Goal: Communication & Community: Participate in discussion

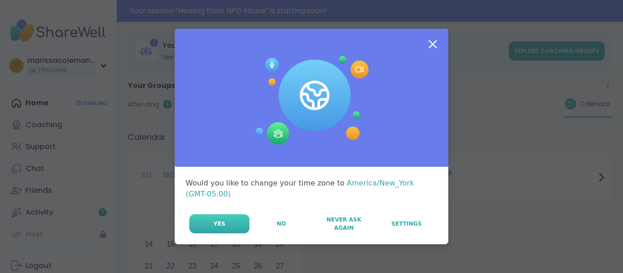
click at [228, 217] on button "Yes" at bounding box center [219, 223] width 60 height 19
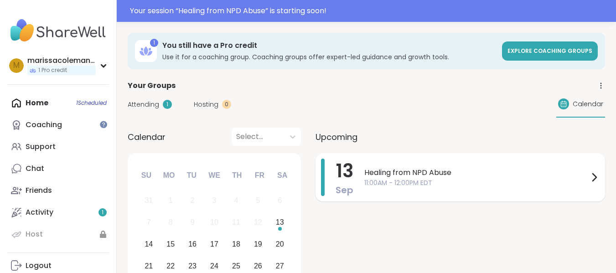
click at [373, 185] on span "11:00AM - 12:00PM EDT" at bounding box center [476, 183] width 224 height 10
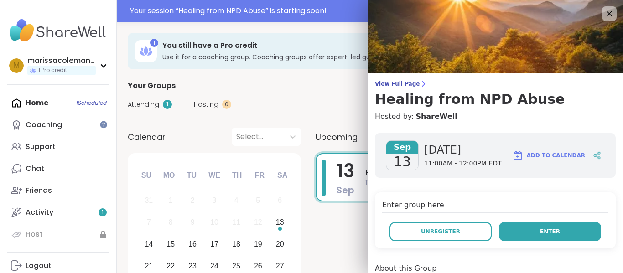
click at [500, 228] on button "Enter" at bounding box center [550, 231] width 102 height 19
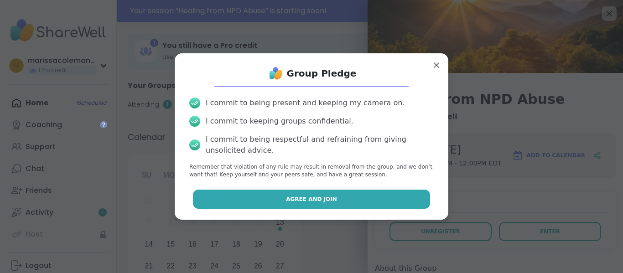
click at [371, 196] on button "Agree and Join" at bounding box center [312, 199] width 238 height 19
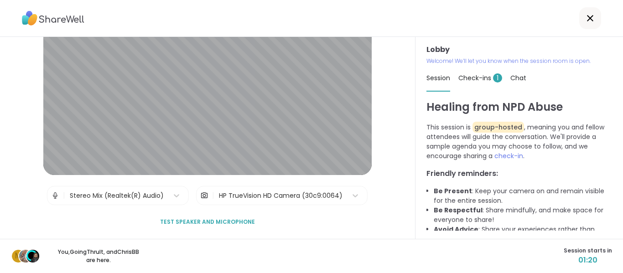
click at [474, 75] on span "Check-ins 1" at bounding box center [480, 77] width 44 height 9
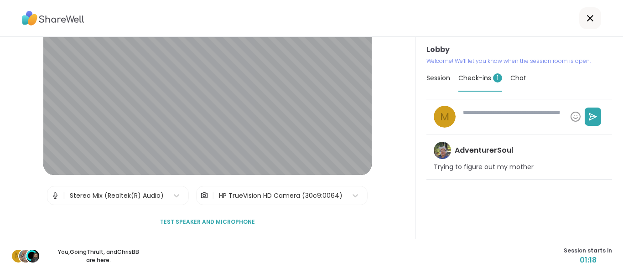
click at [513, 78] on span "Chat" at bounding box center [518, 77] width 16 height 9
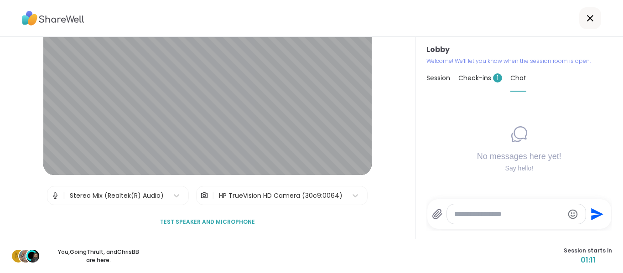
click at [480, 74] on span "Check-ins 1" at bounding box center [480, 77] width 44 height 9
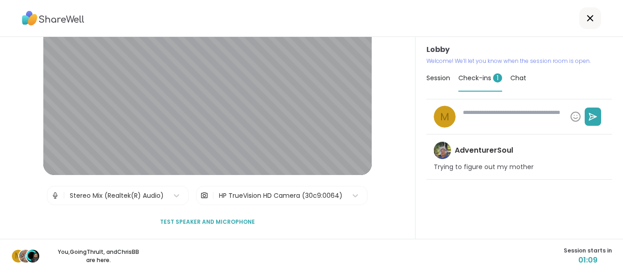
click at [488, 116] on textarea at bounding box center [512, 117] width 107 height 24
type textarea "*"
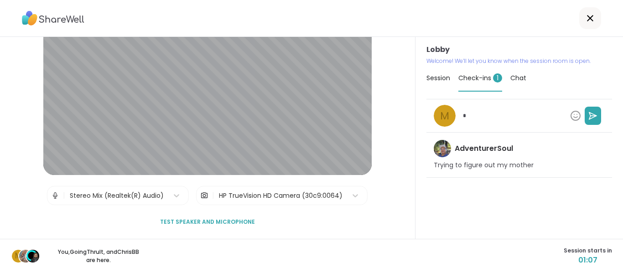
type textarea "*"
type textarea "**"
type textarea "*"
type textarea "***"
type textarea "*"
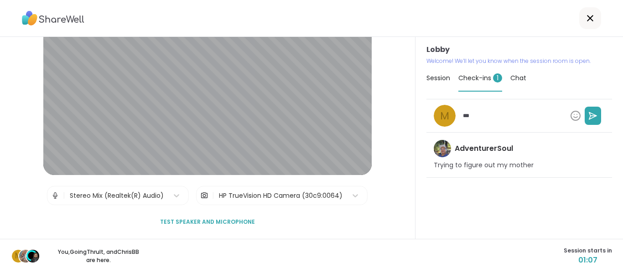
type textarea "***"
type textarea "*"
type textarea "*****"
type textarea "*"
type textarea "******"
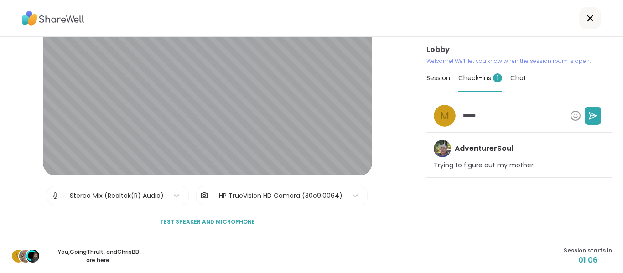
type textarea "*"
type textarea "*******"
type textarea "*"
type textarea "********"
type textarea "*"
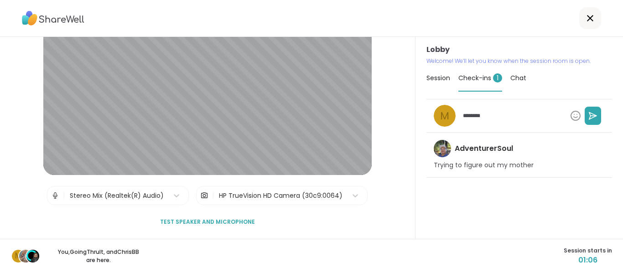
type textarea "*********"
type textarea "*"
type textarea "*********"
type textarea "*"
type textarea "**********"
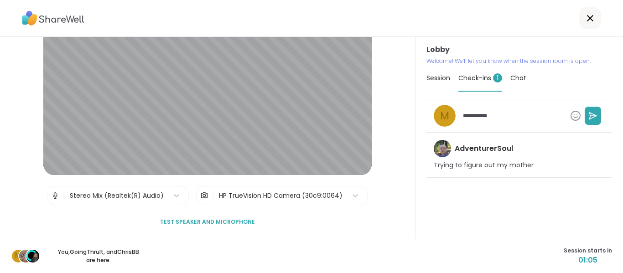
type textarea "*"
type textarea "**********"
type textarea "*"
type textarea "**********"
type textarea "*"
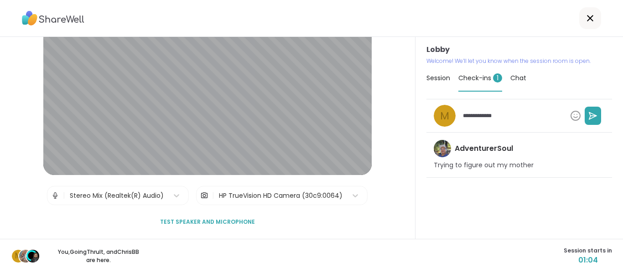
type textarea "**********"
type textarea "*"
type textarea "**********"
type textarea "*"
type textarea "**********"
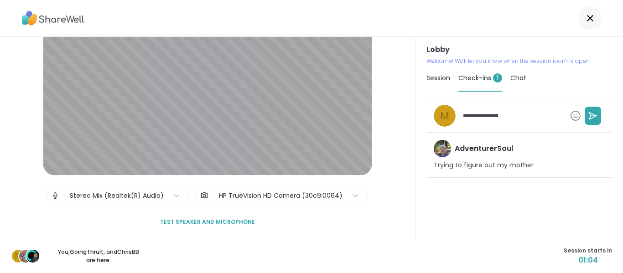
type textarea "*"
type textarea "**********"
type textarea "*"
type textarea "**********"
type textarea "*"
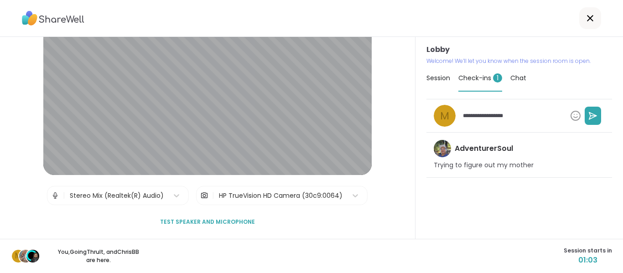
type textarea "**********"
type textarea "*"
type textarea "**********"
type textarea "*"
type textarea "**********"
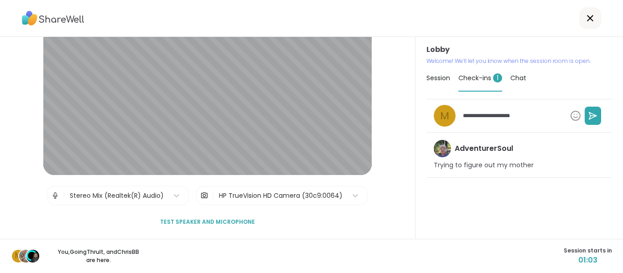
type textarea "*"
type textarea "**********"
type textarea "*"
type textarea "**********"
type textarea "*"
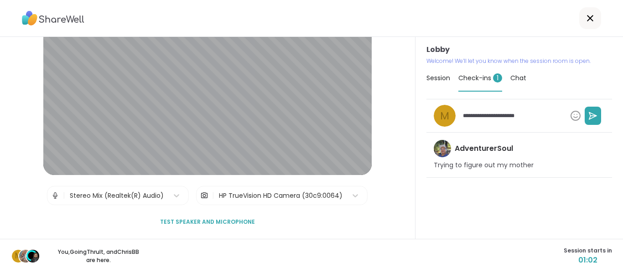
type textarea "**********"
type textarea "*"
type textarea "**********"
type textarea "*"
type textarea "**********"
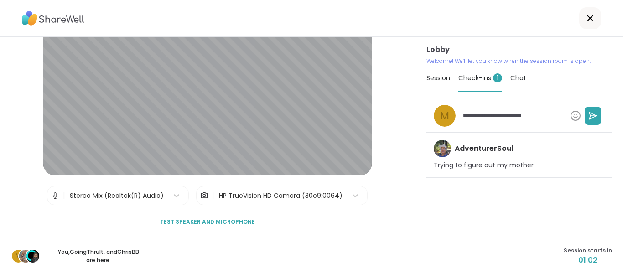
type textarea "*"
type textarea "**********"
type textarea "*"
type textarea "**********"
type textarea "*"
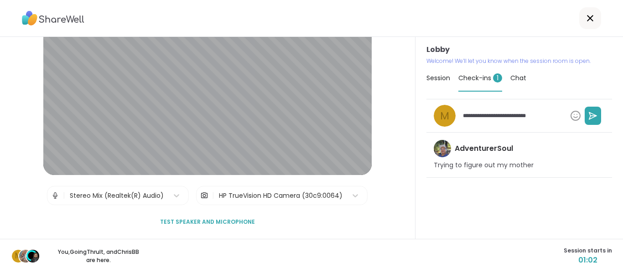
type textarea "**********"
type textarea "*"
type textarea "**********"
type textarea "*"
type textarea "**********"
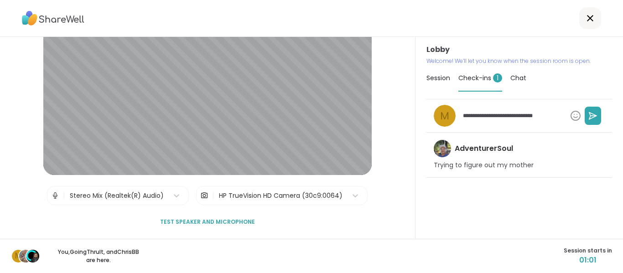
type textarea "*"
type textarea "**********"
type textarea "*"
type textarea "**********"
click at [588, 115] on icon at bounding box center [592, 115] width 9 height 9
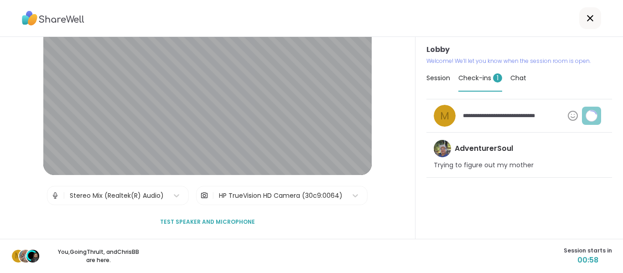
type textarea "*"
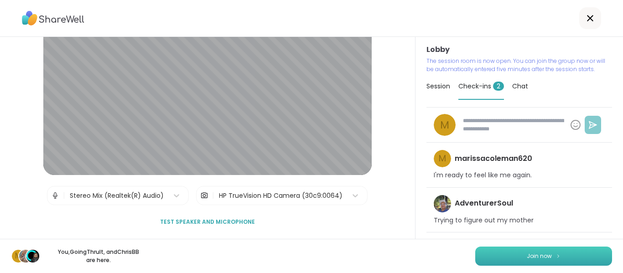
click at [570, 255] on button "Join now" at bounding box center [543, 256] width 137 height 19
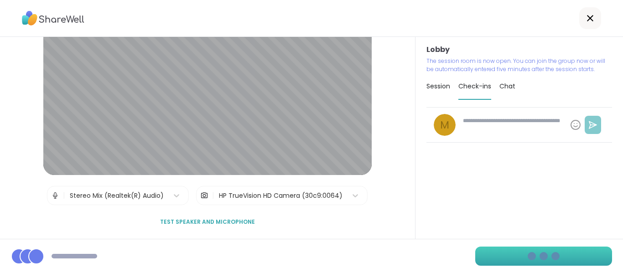
type textarea "*"
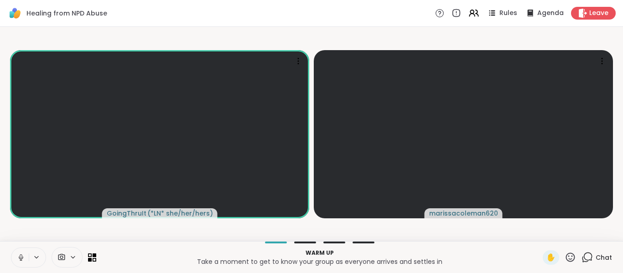
click at [586, 255] on icon at bounding box center [586, 257] width 11 height 11
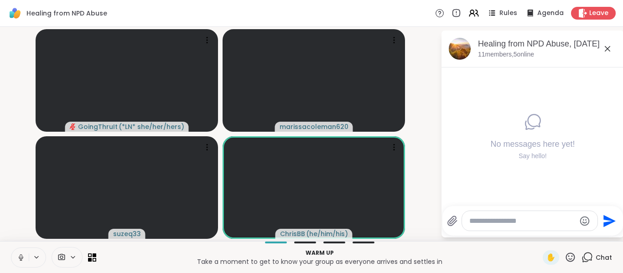
click at [23, 253] on button at bounding box center [19, 257] width 17 height 19
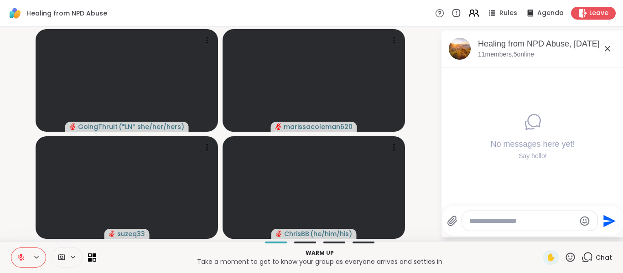
click at [468, 16] on icon at bounding box center [473, 12] width 11 height 11
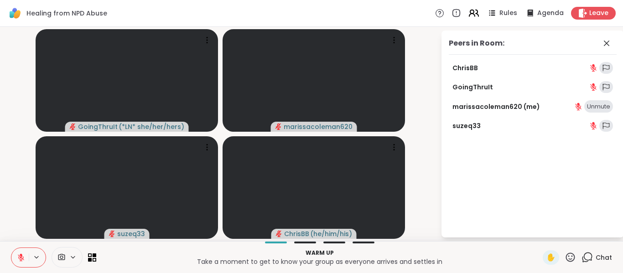
click at [470, 13] on icon at bounding box center [473, 12] width 11 height 11
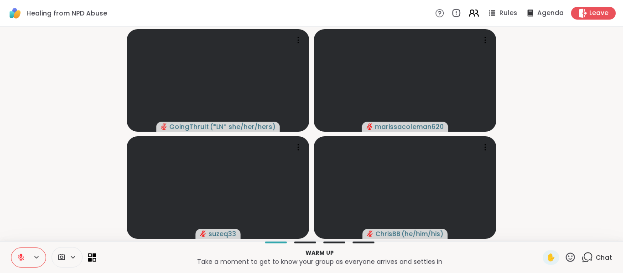
click at [470, 13] on icon at bounding box center [473, 12] width 11 height 11
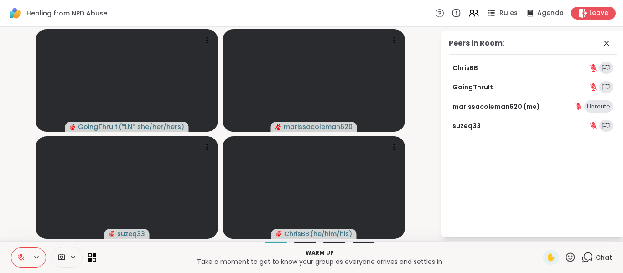
click at [492, 12] on div "Rules" at bounding box center [502, 12] width 32 height 11
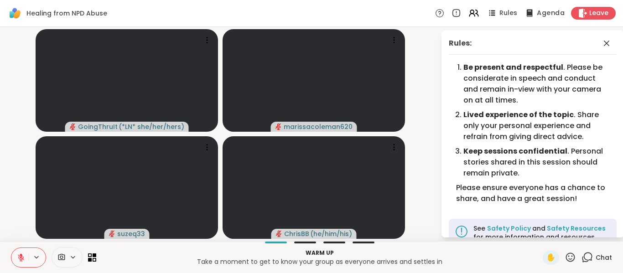
click at [544, 15] on span "Agenda" at bounding box center [551, 14] width 28 height 10
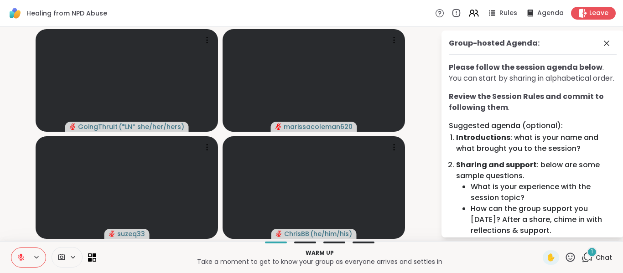
click at [587, 261] on div "1 Chat" at bounding box center [596, 257] width 31 height 15
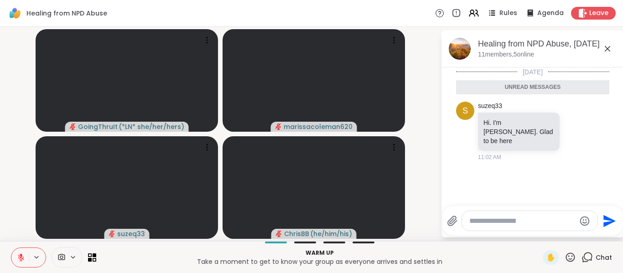
click at [586, 258] on icon at bounding box center [586, 257] width 11 height 11
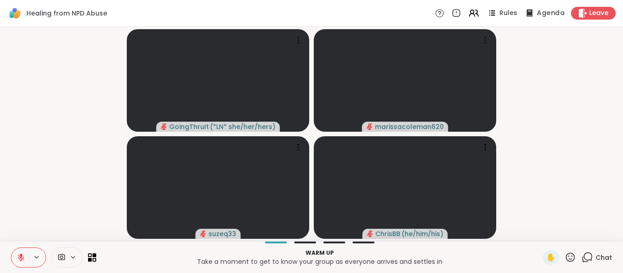
click at [539, 15] on span "Agenda" at bounding box center [551, 14] width 28 height 10
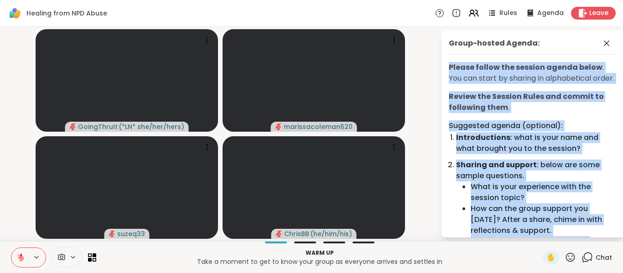
drag, startPoint x: 543, startPoint y: 240, endPoint x: 548, endPoint y: 235, distance: 7.1
click at [545, 235] on div "GoingThruIt ( *LN* she/her/hers ) marissacoleman620 suzeq33 [PERSON_NAME] ( he/…" at bounding box center [311, 134] width 623 height 214
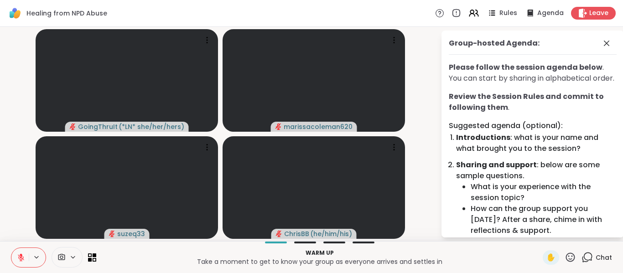
click at [395, 13] on div "Healing from NPD Abuse Rules Agenda Leave" at bounding box center [311, 13] width 623 height 27
click at [537, 9] on span "Agenda" at bounding box center [551, 14] width 28 height 10
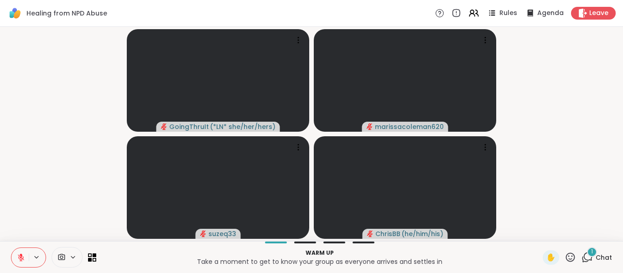
click at [587, 253] on div "1" at bounding box center [592, 252] width 10 height 10
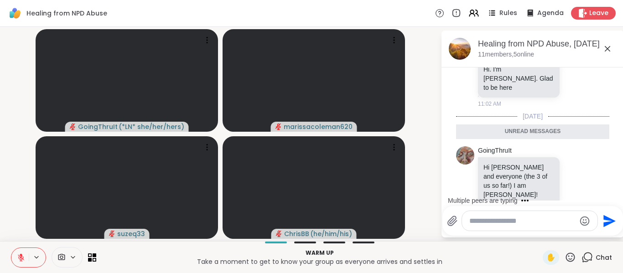
scroll to position [58, 0]
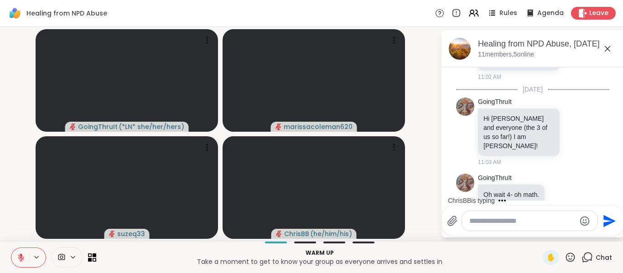
click at [514, 221] on textarea "Type your message" at bounding box center [522, 221] width 106 height 9
click at [477, 219] on textarea "**********" at bounding box center [523, 221] width 106 height 9
click at [569, 221] on textarea "**********" at bounding box center [523, 221] width 106 height 9
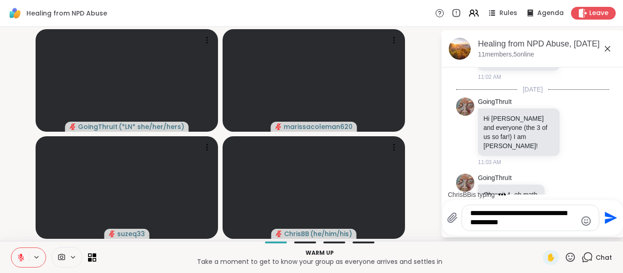
scroll to position [167, 0]
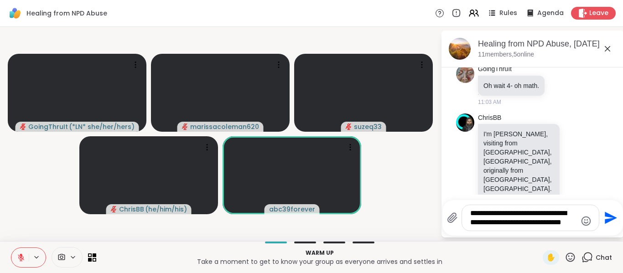
click at [583, 220] on icon "Emoji picker" at bounding box center [586, 221] width 10 height 10
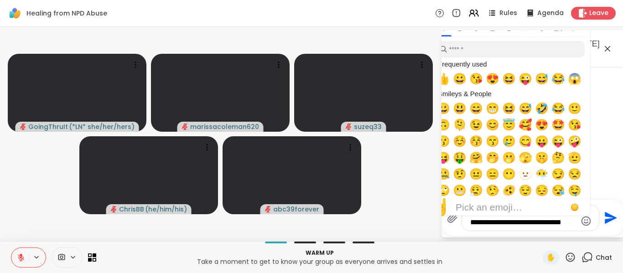
click at [583, 220] on icon "Emoji picker" at bounding box center [586, 221] width 10 height 10
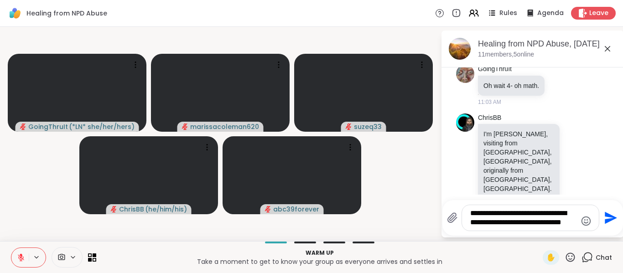
click at [583, 220] on icon "Emoji picker" at bounding box center [586, 221] width 10 height 10
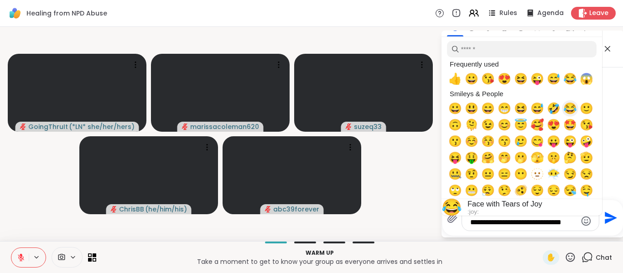
click at [587, 104] on span "🙂" at bounding box center [587, 108] width 14 height 13
type textarea "**********"
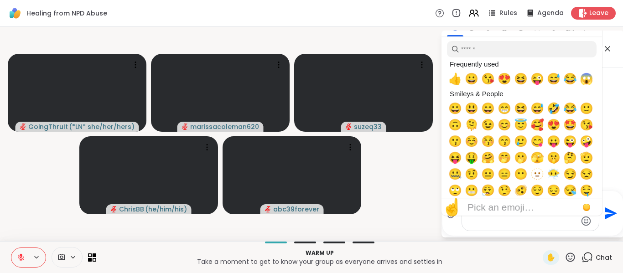
click at [606, 212] on icon "Send" at bounding box center [609, 213] width 15 height 15
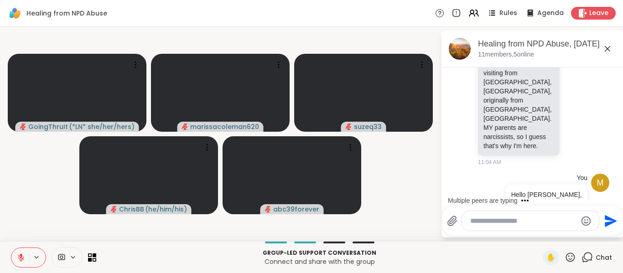
scroll to position [378, 0]
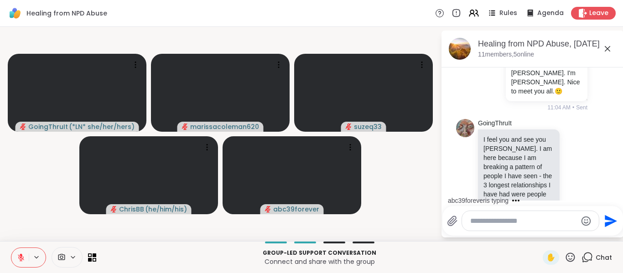
click at [538, 223] on textarea "Type your message" at bounding box center [523, 221] width 106 height 9
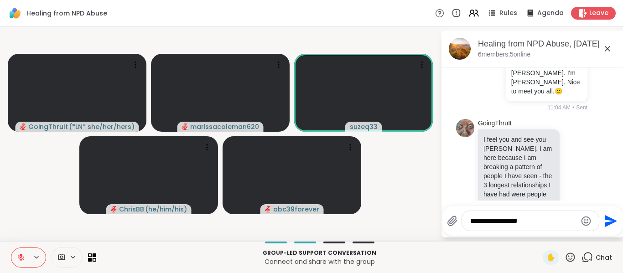
scroll to position [471, 0]
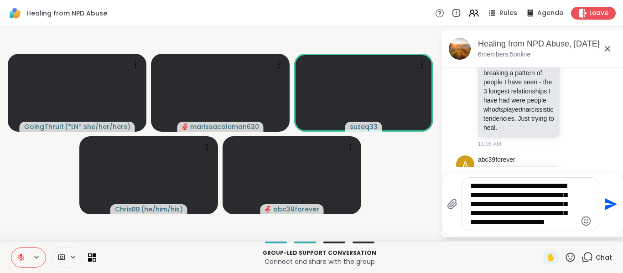
type textarea "**********"
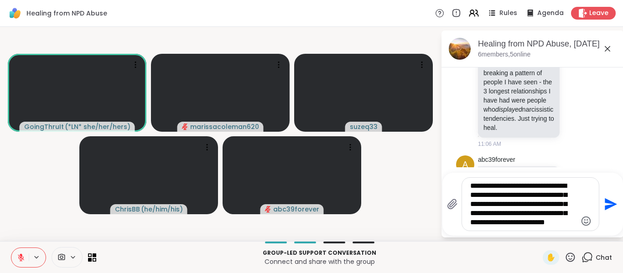
scroll to position [505, 0]
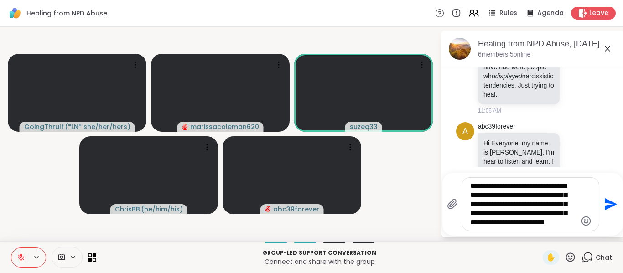
click at [606, 207] on icon "Send" at bounding box center [611, 204] width 12 height 12
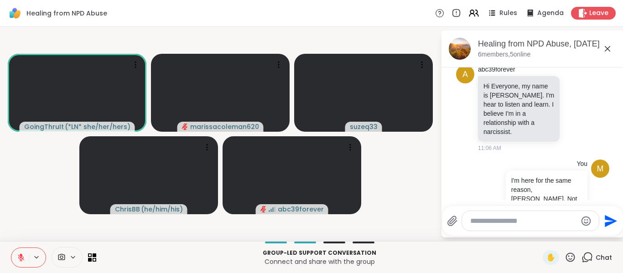
scroll to position [584, 0]
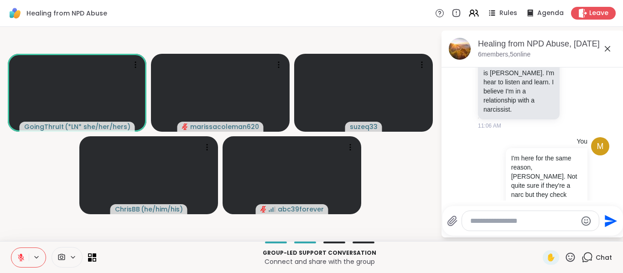
click at [544, 228] on div at bounding box center [530, 221] width 137 height 20
click at [542, 225] on textarea "Type your message" at bounding box center [523, 221] width 106 height 9
type textarea "**********"
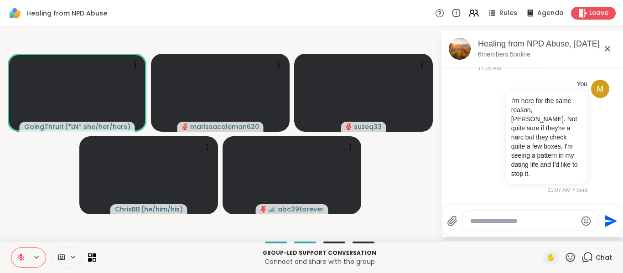
click at [28, 254] on button at bounding box center [19, 257] width 17 height 19
click at [21, 249] on button at bounding box center [19, 257] width 17 height 19
click at [133, 68] on icon at bounding box center [135, 64] width 9 height 9
click at [306, 45] on video-player-container "GoingThruIt ( *LN* she/her/hers ) marissacoleman620 suzeq33 [PERSON_NAME] ( he/…" at bounding box center [220, 134] width 430 height 207
click at [41, 253] on div at bounding box center [28, 258] width 35 height 20
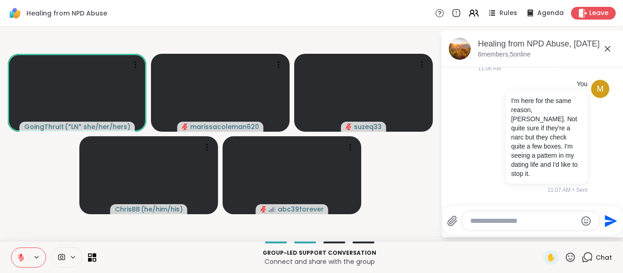
click at [38, 255] on icon at bounding box center [36, 258] width 7 height 8
click at [151, 223] on div "Default - Speaker (Realtek(R) Audio)" at bounding box center [200, 224] width 133 height 11
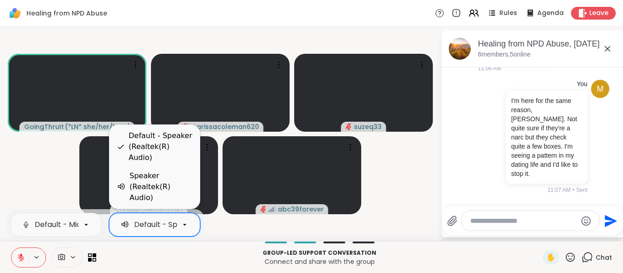
scroll to position [0, 76]
click at [158, 187] on div "Speaker (Realtek(R) Audio)" at bounding box center [160, 187] width 63 height 33
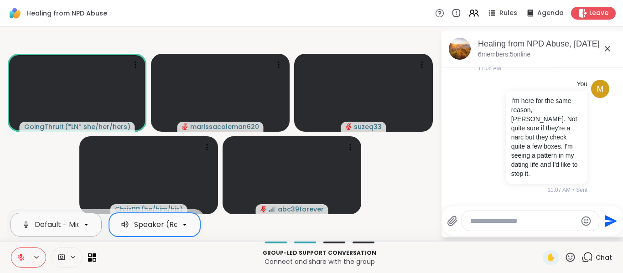
click at [78, 226] on div "Default - Microphone Array (Realtek(R) Audio)" at bounding box center [119, 224] width 168 height 11
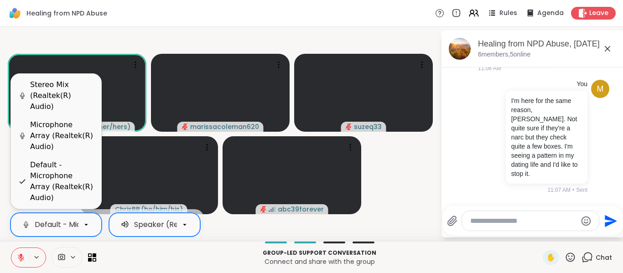
scroll to position [0, 110]
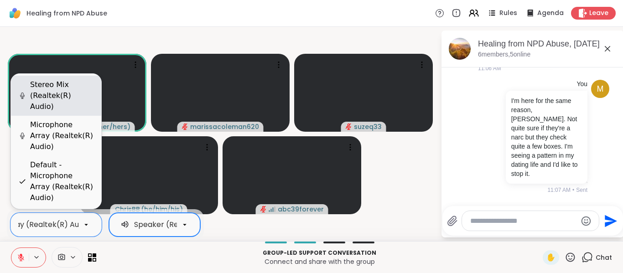
click at [78, 112] on div "Stereo Mix (Realtek(R) Audio)" at bounding box center [62, 95] width 64 height 33
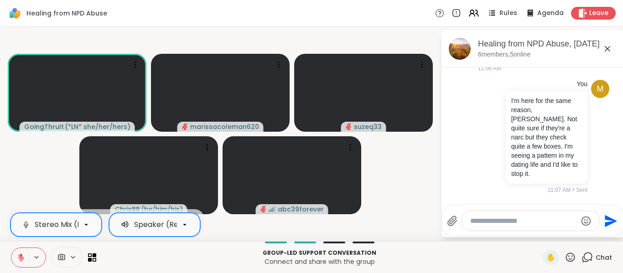
click at [91, 215] on div "Stereo Mix (Realtek(R) Audio)" at bounding box center [55, 225] width 91 height 24
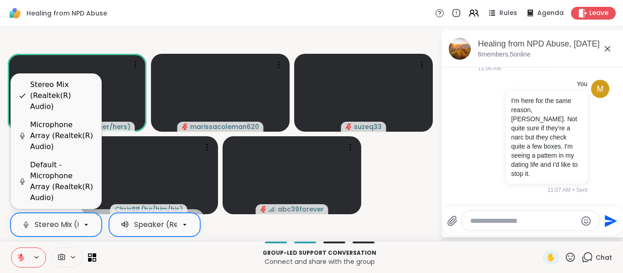
scroll to position [0, 48]
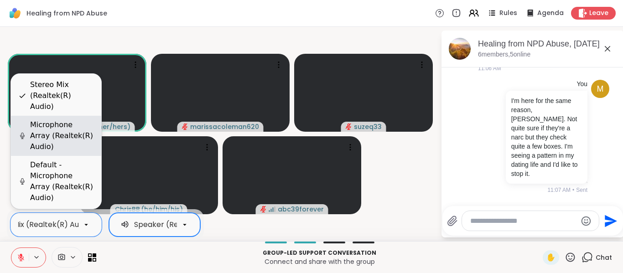
click at [66, 152] on div "Microphone Array (Realtek(R) Audio)" at bounding box center [62, 135] width 64 height 33
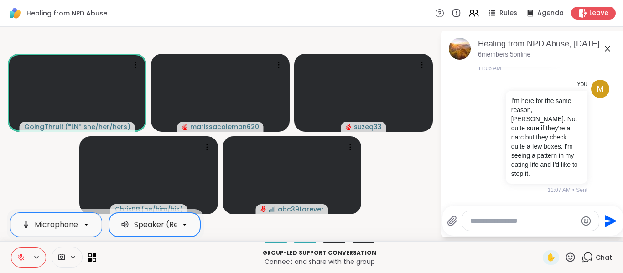
click at [176, 227] on div "Speaker (Realtek(R) Audio)" at bounding box center [183, 224] width 99 height 11
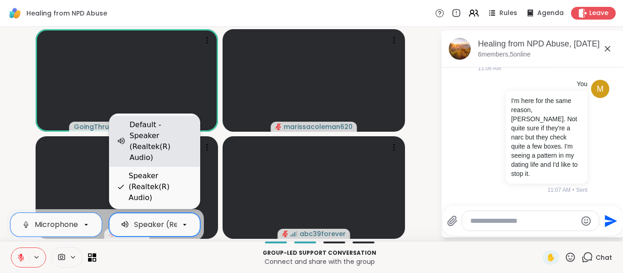
click at [164, 159] on div "Default - Speaker (Realtek(R) Audio)" at bounding box center [160, 141] width 63 height 44
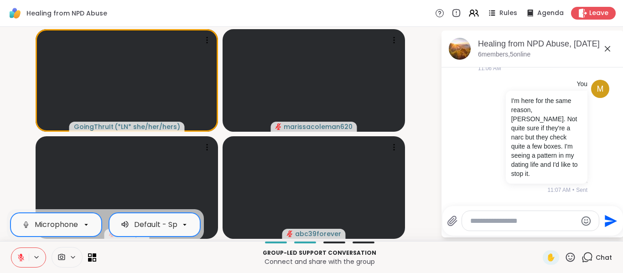
click at [80, 223] on div at bounding box center [86, 225] width 16 height 16
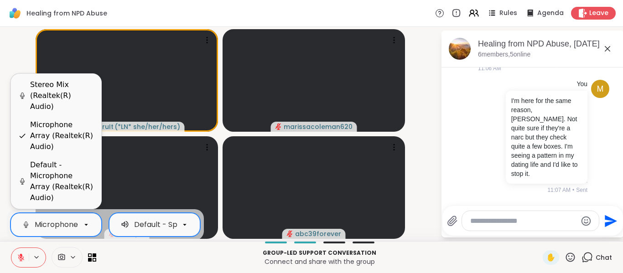
scroll to position [0, 76]
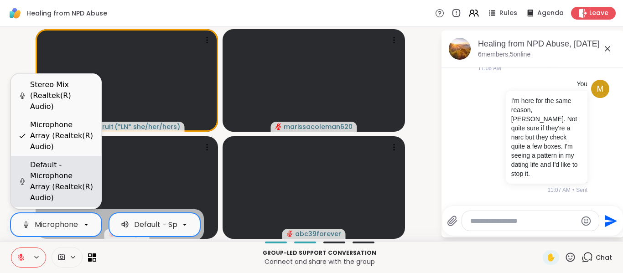
click at [80, 200] on div "Default - Microphone Array (Realtek(R) Audio)" at bounding box center [62, 182] width 64 height 44
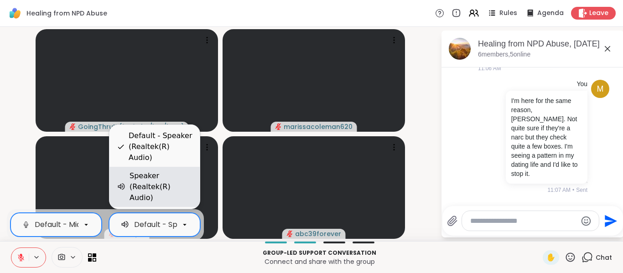
click at [160, 195] on div "Speaker (Realtek(R) Audio)" at bounding box center [160, 187] width 63 height 33
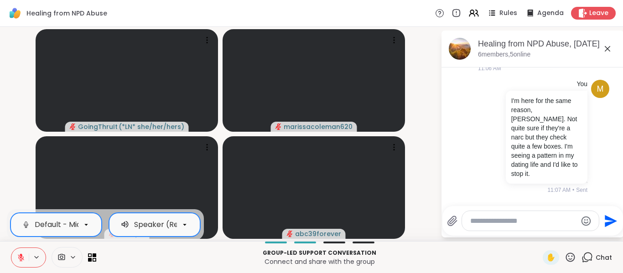
click at [166, 220] on div "Speaker (Realtek(R) Audio)" at bounding box center [183, 224] width 99 height 11
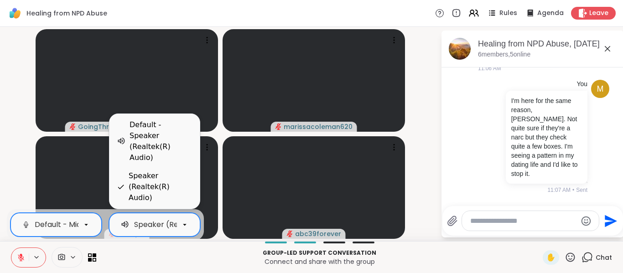
scroll to position [0, 0]
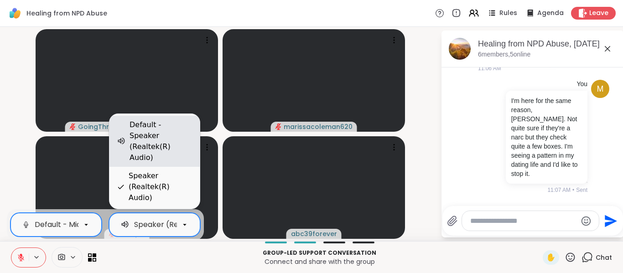
click at [166, 160] on div "Default - Speaker (Realtek(R) Audio)" at bounding box center [160, 141] width 63 height 44
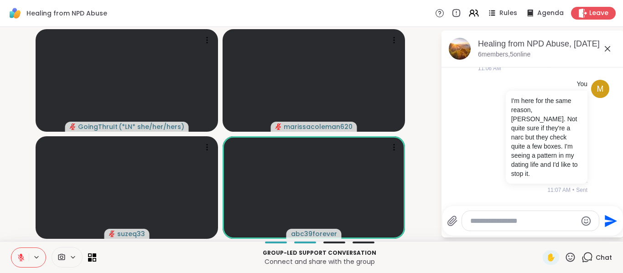
click at [269, 8] on div "Healing from NPD Abuse Rules Agenda Leave" at bounding box center [311, 13] width 623 height 27
click at [391, 144] on icon at bounding box center [393, 147] width 9 height 9
click at [390, 5] on div "Healing from NPD Abuse Rules Agenda Leave" at bounding box center [311, 13] width 623 height 27
click at [37, 258] on icon at bounding box center [37, 257] width 4 height 2
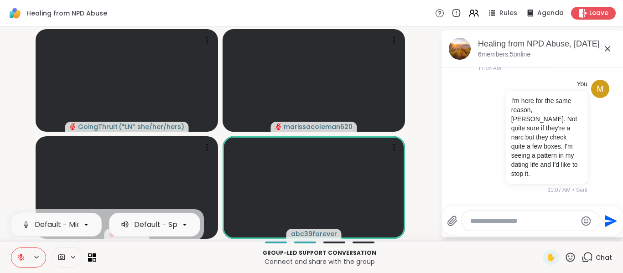
click at [24, 256] on icon at bounding box center [21, 258] width 8 height 8
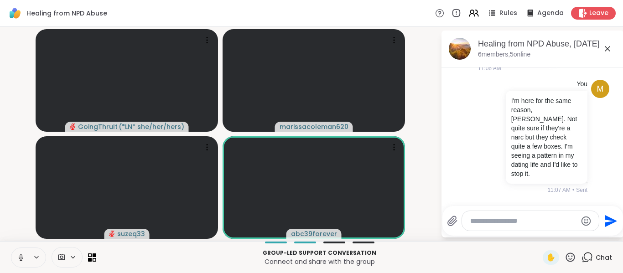
click at [205, 247] on div "Group-led support conversation Connect and share with the group" at bounding box center [319, 257] width 435 height 21
click at [23, 254] on icon at bounding box center [21, 258] width 8 height 8
click at [452, 14] on icon at bounding box center [456, 14] width 8 height 8
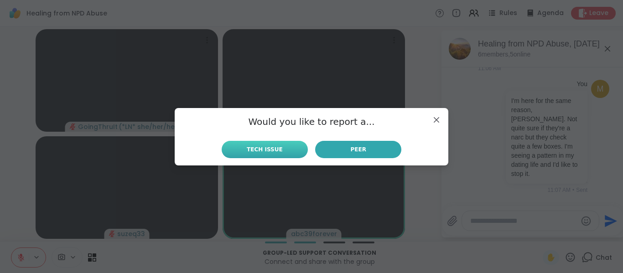
click at [291, 145] on button "Tech Issue" at bounding box center [265, 149] width 86 height 17
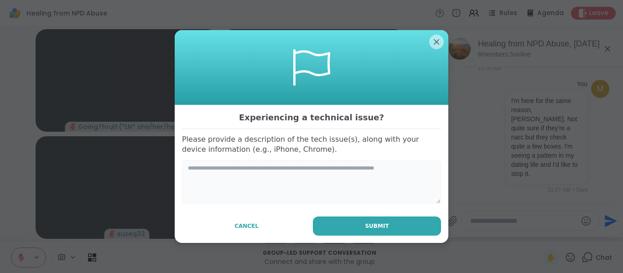
click at [274, 179] on textarea at bounding box center [311, 182] width 259 height 44
type textarea "**********"
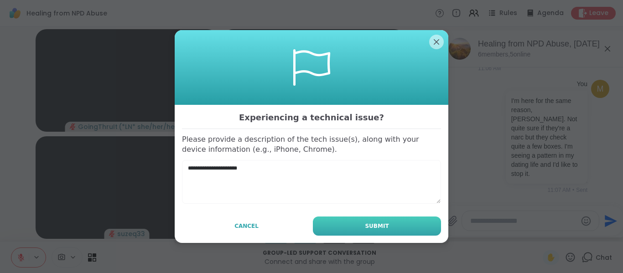
click at [388, 228] on button "Submit" at bounding box center [377, 226] width 128 height 19
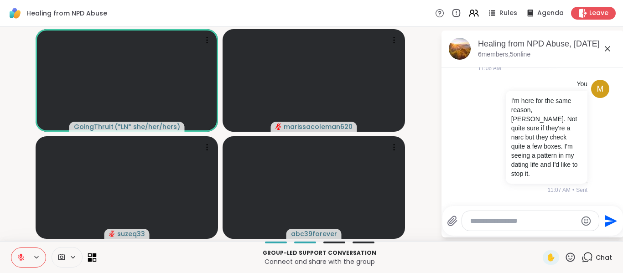
click at [94, 255] on icon at bounding box center [95, 255] width 4 height 4
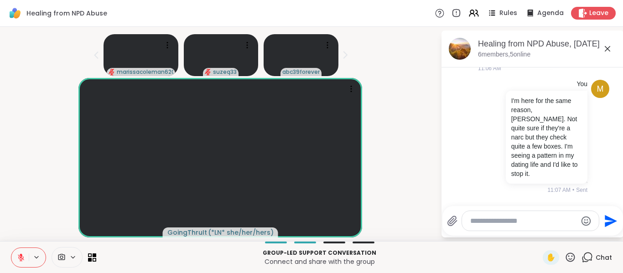
click at [435, 15] on icon at bounding box center [440, 13] width 10 height 10
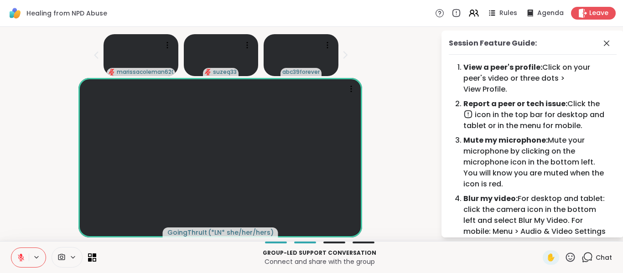
drag, startPoint x: 616, startPoint y: 84, endPoint x: 615, endPoint y: 92, distance: 7.8
click at [615, 92] on html "Healing from NPD Abuse Rules Agenda Leave marissacoleman620 suzeq33 abc39foreve…" at bounding box center [311, 136] width 623 height 273
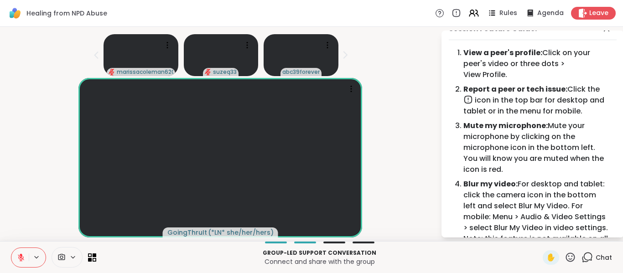
scroll to position [8, 0]
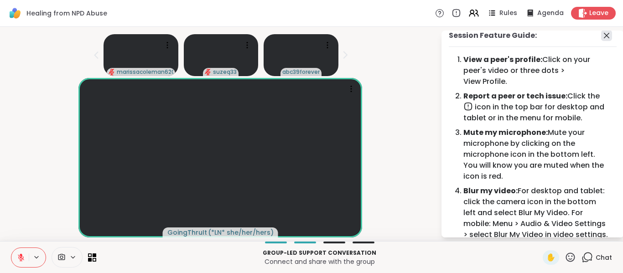
click at [601, 32] on icon at bounding box center [606, 35] width 11 height 11
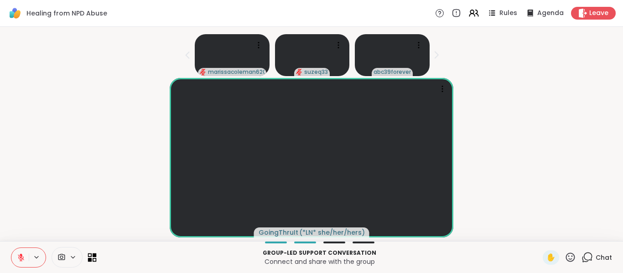
click at [92, 256] on icon at bounding box center [92, 257] width 9 height 9
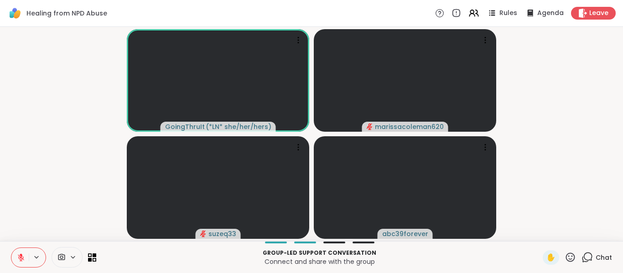
click at [595, 254] on span "Chat" at bounding box center [603, 257] width 16 height 9
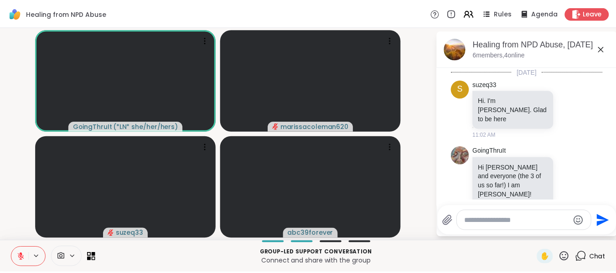
scroll to position [632, 0]
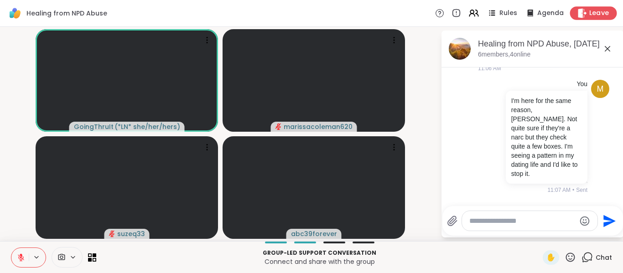
click at [582, 9] on div "Leave" at bounding box center [593, 12] width 47 height 13
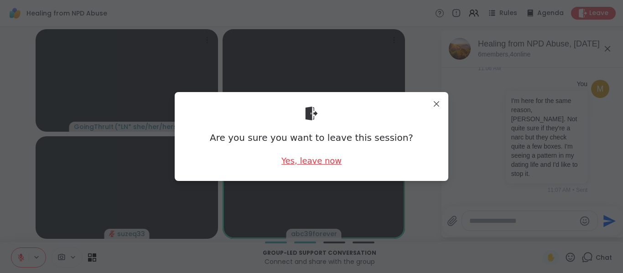
click at [330, 157] on div "Yes, leave now" at bounding box center [311, 160] width 60 height 11
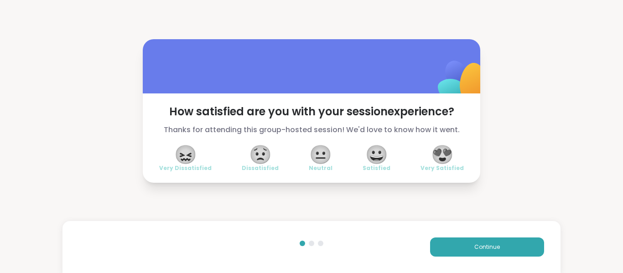
click at [319, 157] on span "😐" at bounding box center [320, 154] width 23 height 16
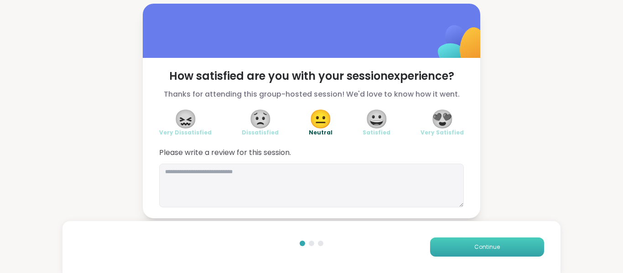
click at [460, 246] on button "Continue" at bounding box center [487, 247] width 114 height 19
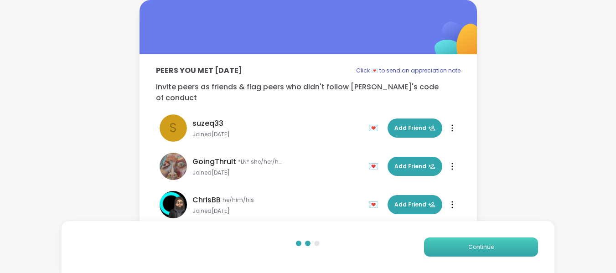
click at [460, 246] on button "Continue" at bounding box center [481, 247] width 114 height 19
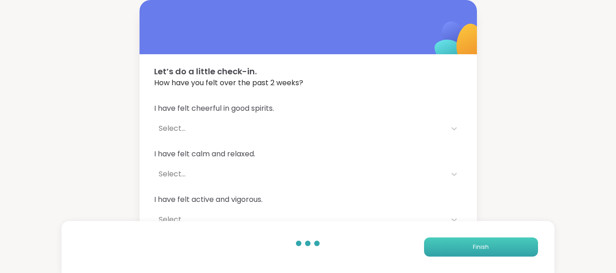
click at [460, 246] on button "Finish" at bounding box center [481, 247] width 114 height 19
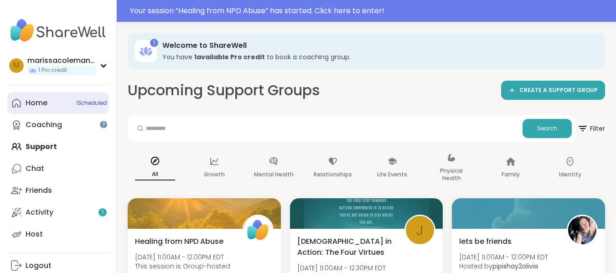
click at [62, 98] on link "Home 1 Scheduled" at bounding box center [58, 103] width 102 height 22
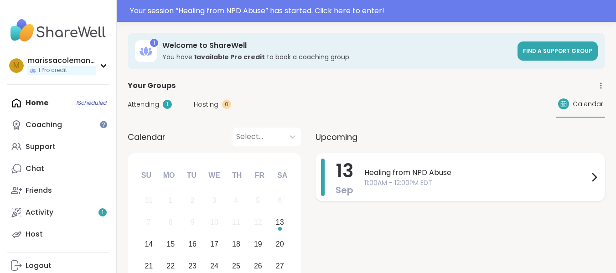
click at [395, 178] on span "11:00AM - 12:00PM EDT" at bounding box center [476, 183] width 224 height 10
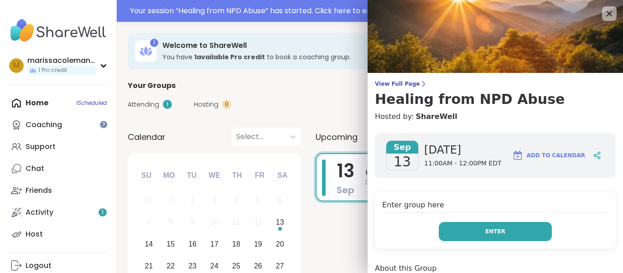
click at [485, 233] on span "Enter" at bounding box center [495, 232] width 20 height 8
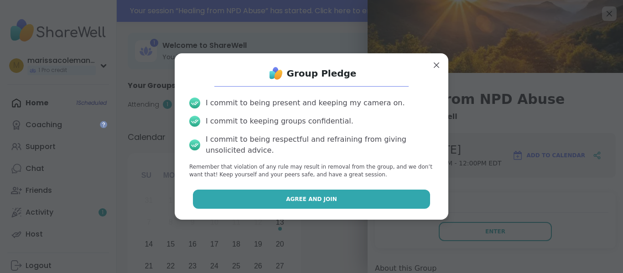
click at [396, 192] on button "Agree and Join" at bounding box center [312, 199] width 238 height 19
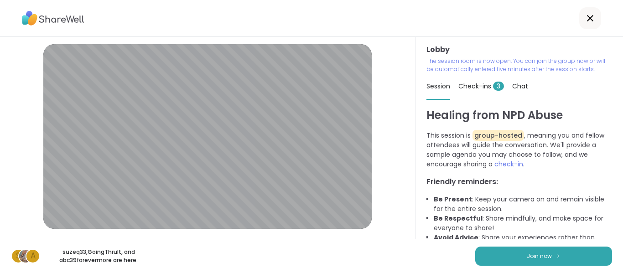
scroll to position [13, 0]
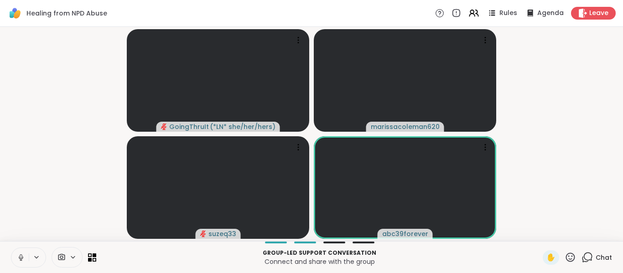
click at [20, 254] on icon at bounding box center [21, 258] width 8 height 8
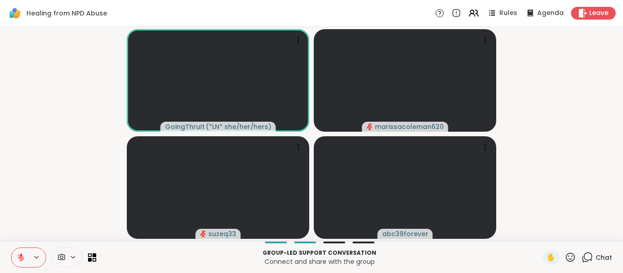
click at [585, 254] on icon at bounding box center [588, 257] width 9 height 8
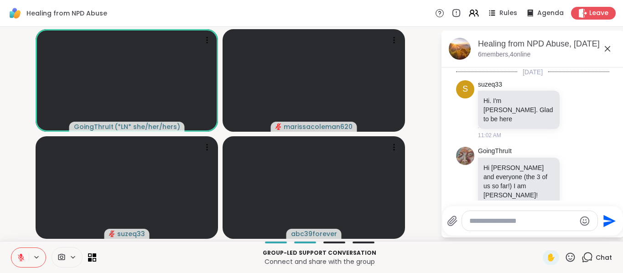
scroll to position [632, 0]
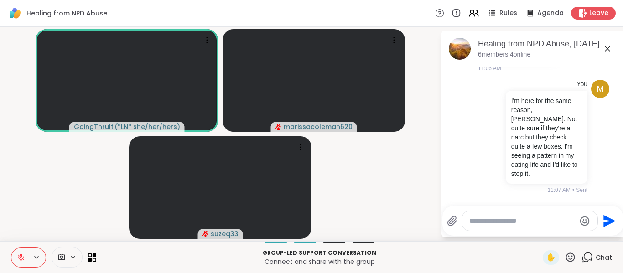
click at [18, 256] on icon at bounding box center [21, 258] width 8 height 8
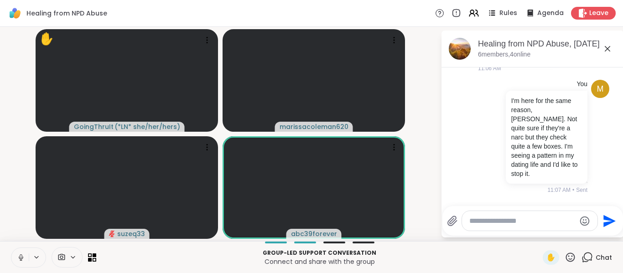
click at [22, 257] on icon at bounding box center [21, 258] width 8 height 8
click at [22, 256] on icon at bounding box center [21, 258] width 8 height 8
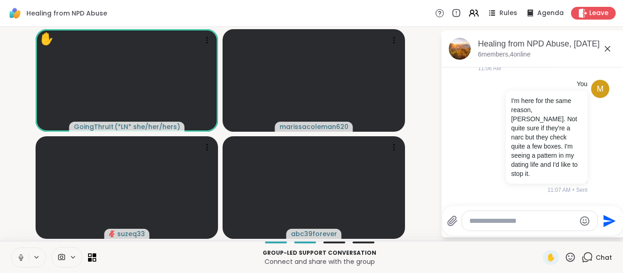
click at [26, 257] on button at bounding box center [19, 257] width 17 height 19
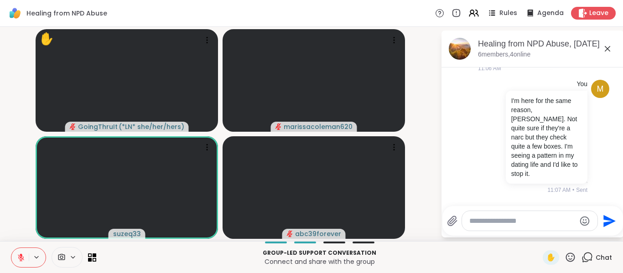
click at [256, 5] on div "Healing from NPD Abuse Rules Agenda Leave" at bounding box center [311, 13] width 623 height 27
click at [39, 251] on div at bounding box center [28, 258] width 35 height 20
click at [37, 255] on icon at bounding box center [36, 258] width 7 height 8
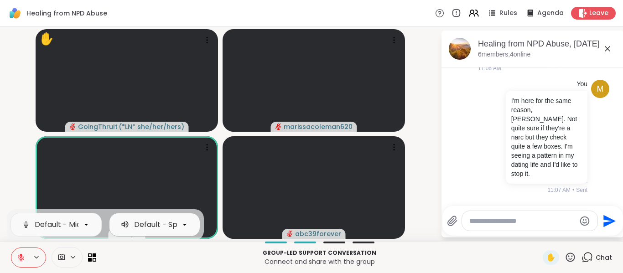
click at [167, 224] on div "Default - Speaker (Realtek(R) Audio)" at bounding box center [200, 224] width 133 height 11
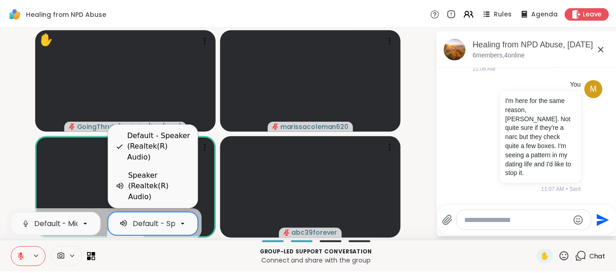
scroll to position [0, 76]
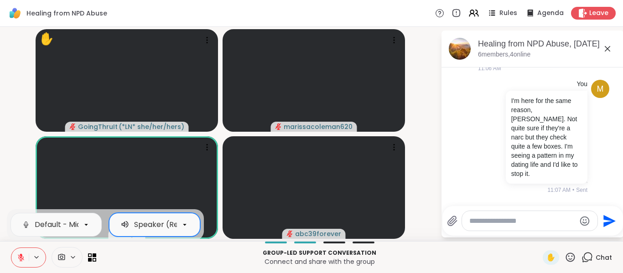
click at [164, 257] on p "Connect and share with the group" at bounding box center [319, 261] width 435 height 9
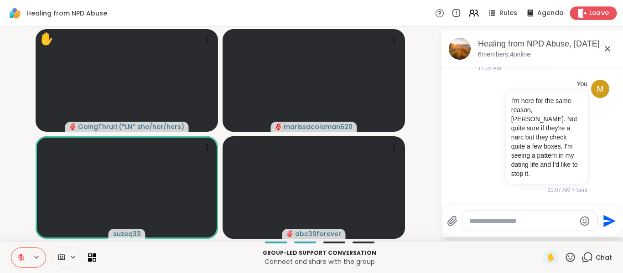
click at [589, 16] on span "Leave" at bounding box center [599, 14] width 20 height 10
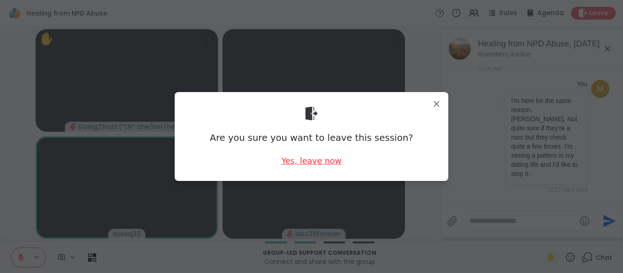
click at [319, 161] on div "Yes, leave now" at bounding box center [311, 160] width 60 height 11
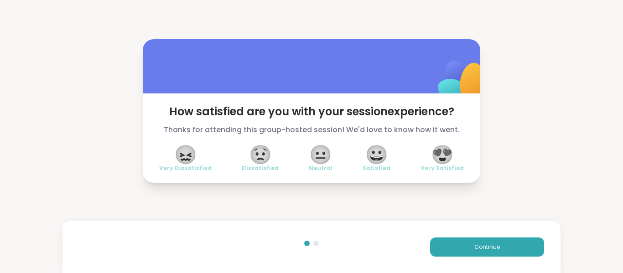
click at [310, 156] on span "😐" at bounding box center [320, 154] width 23 height 16
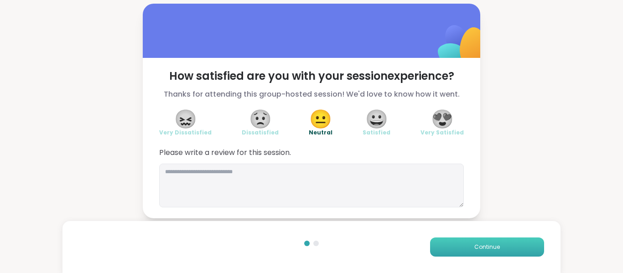
click at [464, 246] on button "Continue" at bounding box center [487, 247] width 114 height 19
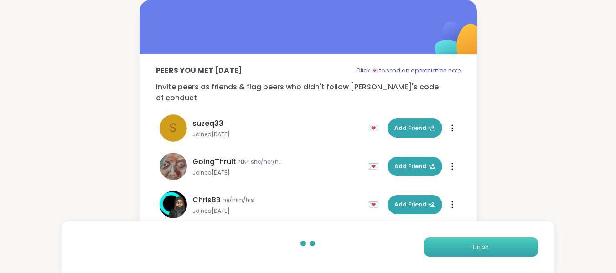
click at [464, 246] on button "Finish" at bounding box center [481, 247] width 114 height 19
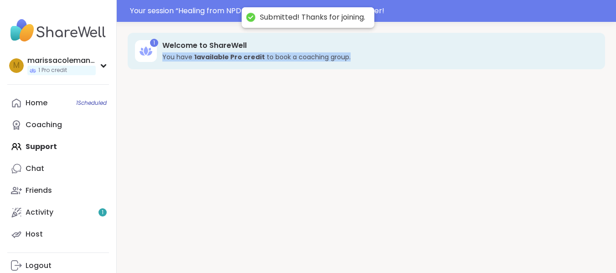
click at [464, 246] on div "1 Welcome to ShareWell You have 1 available Pro credit to book a coaching group." at bounding box center [366, 158] width 499 height 273
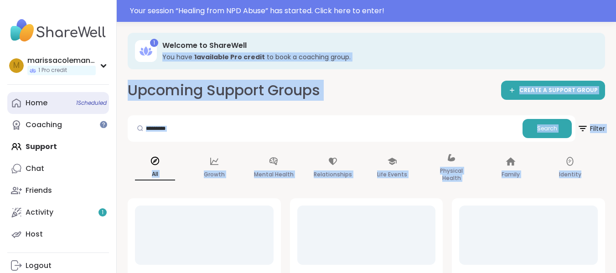
click at [94, 100] on span "1 Scheduled" at bounding box center [91, 102] width 31 height 7
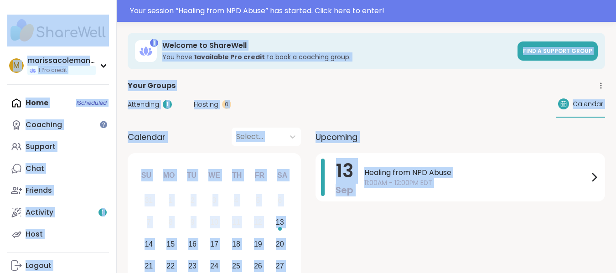
click at [56, 98] on div "Home 1 Scheduled Coaching Support Chat Friends Activity 1 Host" at bounding box center [58, 168] width 102 height 153
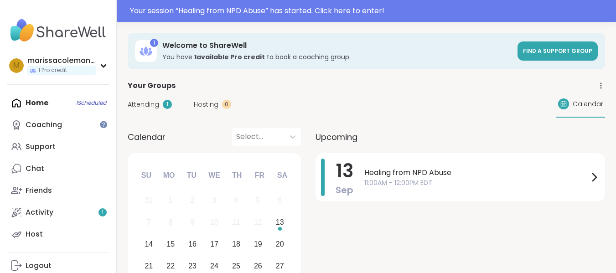
click at [85, 105] on div "Home 1 Scheduled Coaching Support Chat Friends Activity 1 Host" at bounding box center [58, 168] width 102 height 153
click at [36, 100] on div "Home 1 Scheduled Coaching Support Chat Friends Activity 1 Host" at bounding box center [58, 168] width 102 height 153
click at [438, 184] on span "11:00AM - 12:00PM EDT" at bounding box center [476, 183] width 224 height 10
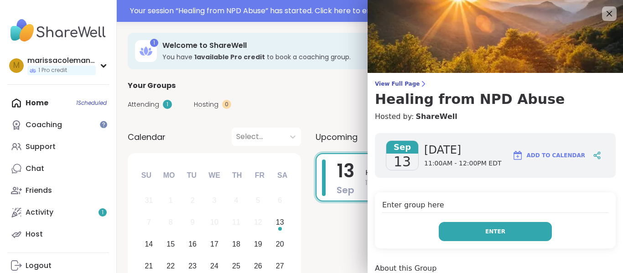
click at [469, 229] on button "Enter" at bounding box center [495, 231] width 113 height 19
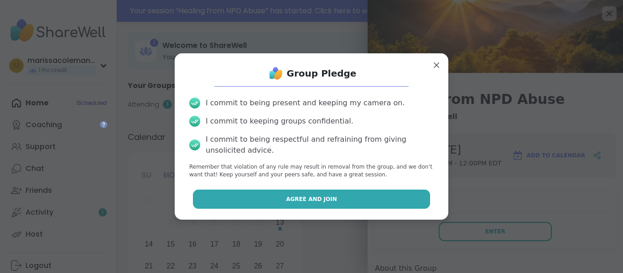
click at [344, 197] on button "Agree and Join" at bounding box center [312, 199] width 238 height 19
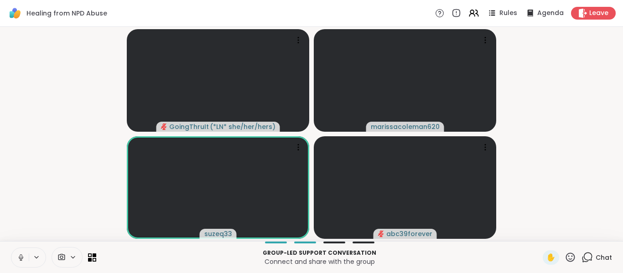
click at [15, 253] on button at bounding box center [19, 257] width 17 height 19
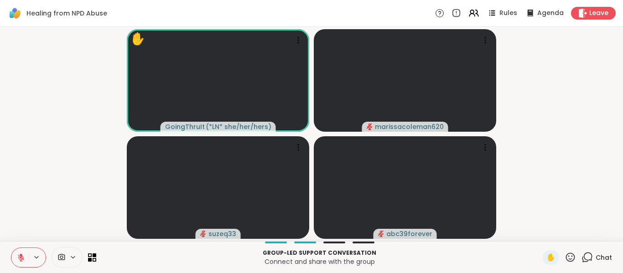
click at [587, 256] on div "Chat" at bounding box center [596, 257] width 31 height 15
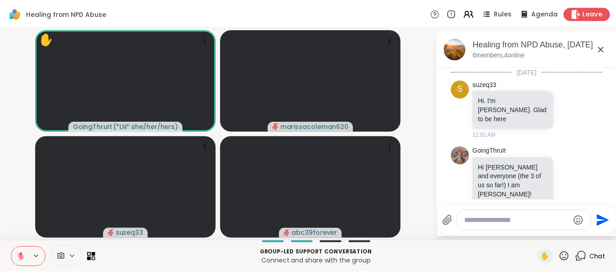
scroll to position [632, 0]
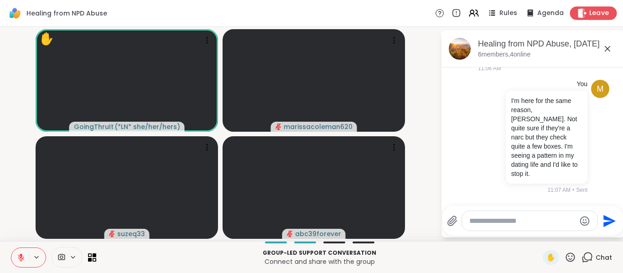
click at [590, 12] on span "Leave" at bounding box center [599, 14] width 20 height 10
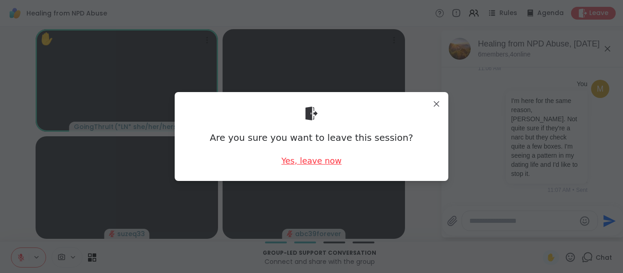
click at [328, 159] on div "Yes, leave now" at bounding box center [311, 160] width 60 height 11
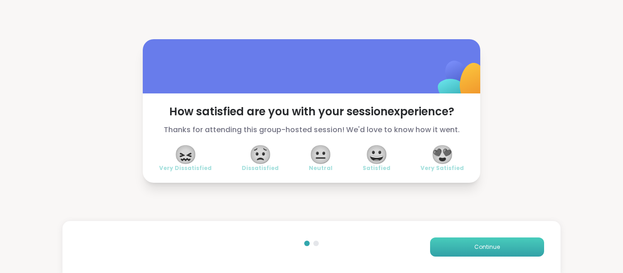
click at [470, 254] on button "Continue" at bounding box center [487, 247] width 114 height 19
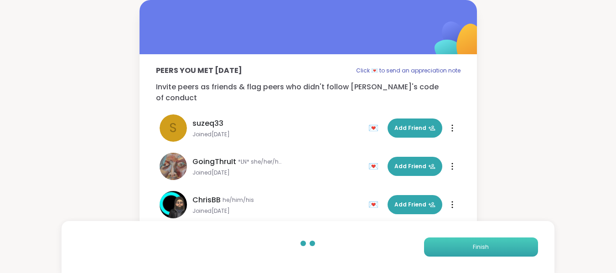
click at [467, 247] on button "Finish" at bounding box center [481, 247] width 114 height 19
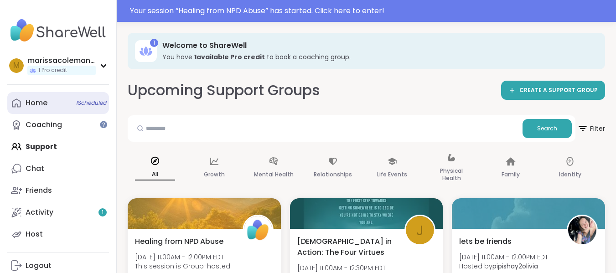
click at [90, 104] on span "1 Scheduled" at bounding box center [91, 102] width 31 height 7
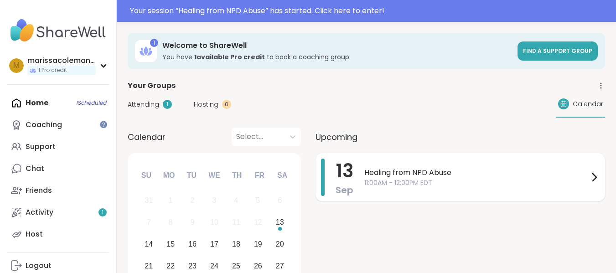
click at [469, 176] on span "Healing from NPD Abuse" at bounding box center [476, 172] width 224 height 11
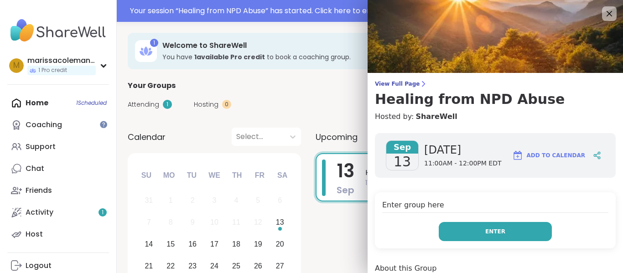
click at [473, 233] on button "Enter" at bounding box center [495, 231] width 113 height 19
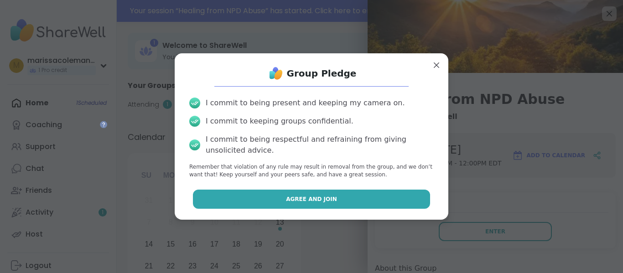
click at [398, 201] on button "Agree and Join" at bounding box center [312, 199] width 238 height 19
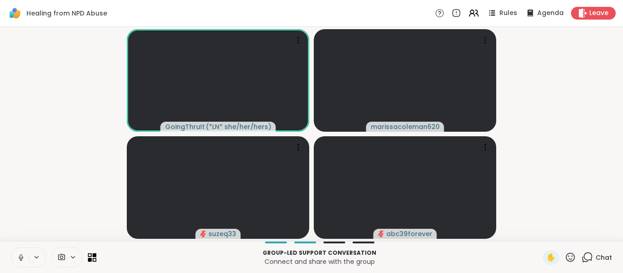
click at [95, 254] on div at bounding box center [92, 258] width 8 height 8
click at [117, 257] on p "Connect and share with the group" at bounding box center [319, 261] width 435 height 9
click at [95, 257] on icon at bounding box center [95, 255] width 4 height 4
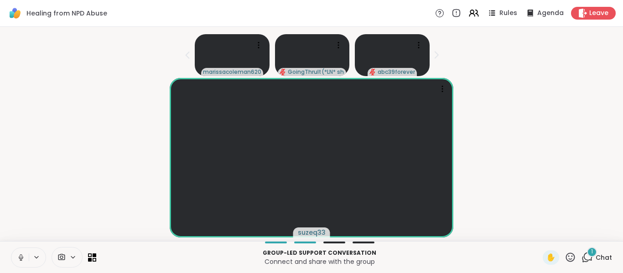
click at [586, 259] on icon at bounding box center [586, 257] width 11 height 11
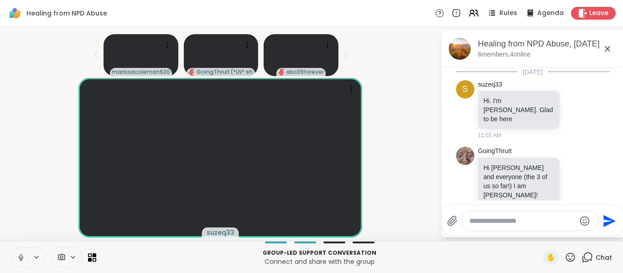
scroll to position [712, 0]
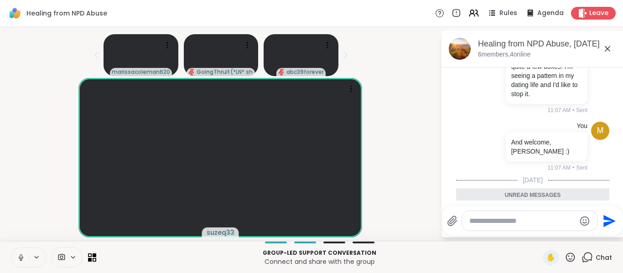
click at [586, 259] on icon at bounding box center [586, 257] width 11 height 11
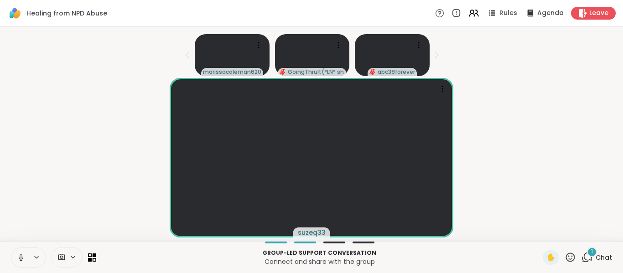
click at [584, 260] on icon at bounding box center [588, 257] width 9 height 8
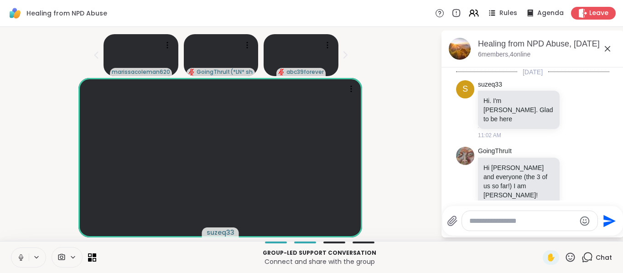
scroll to position [761, 0]
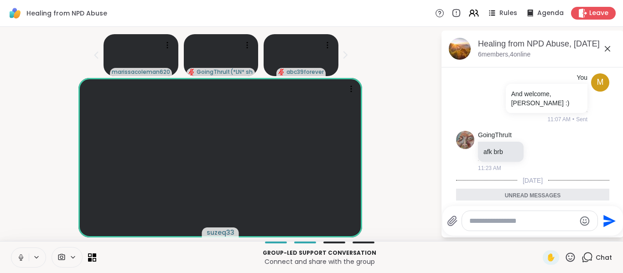
click at [584, 260] on icon at bounding box center [588, 257] width 9 height 8
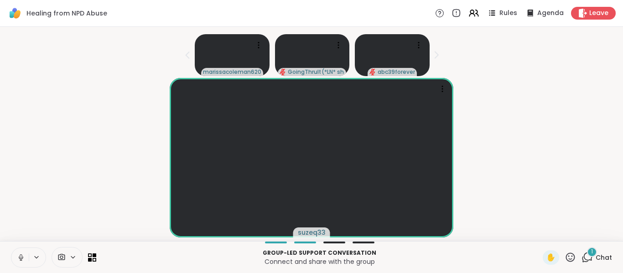
click at [584, 260] on icon at bounding box center [588, 257] width 9 height 8
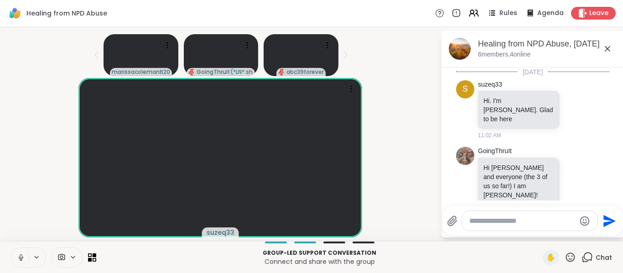
scroll to position [864, 0]
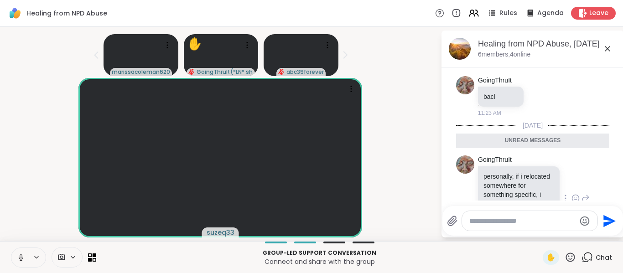
click at [574, 199] on icon at bounding box center [575, 199] width 3 height 1
click at [551, 180] on div "Select Reaction: Thumbs up" at bounding box center [555, 184] width 8 height 8
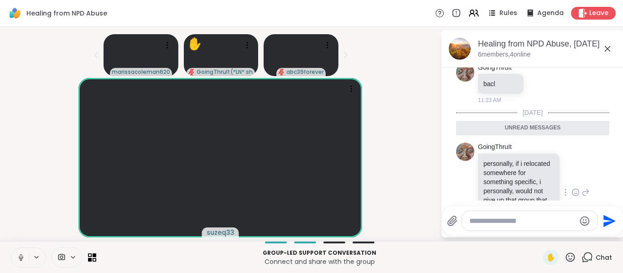
click at [595, 258] on span "Chat" at bounding box center [603, 257] width 16 height 9
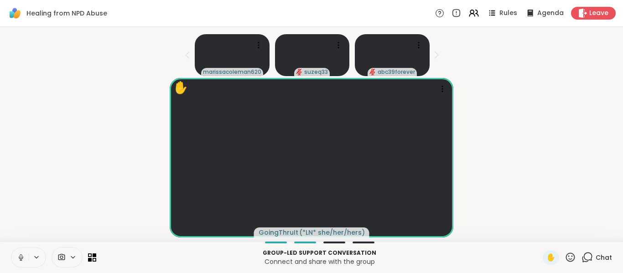
click at [24, 257] on icon at bounding box center [21, 258] width 8 height 8
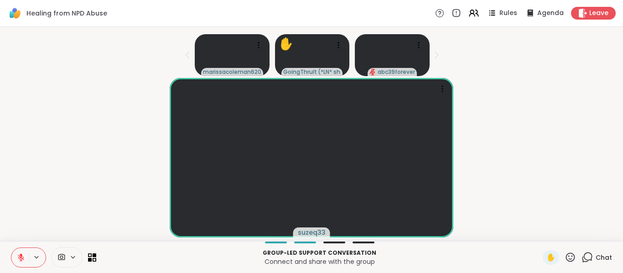
click at [24, 257] on icon at bounding box center [21, 258] width 8 height 8
click at [22, 254] on icon at bounding box center [21, 258] width 8 height 8
click at [595, 256] on span "Chat" at bounding box center [603, 257] width 16 height 9
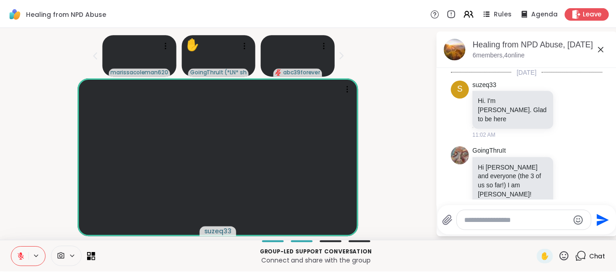
scroll to position [846, 0]
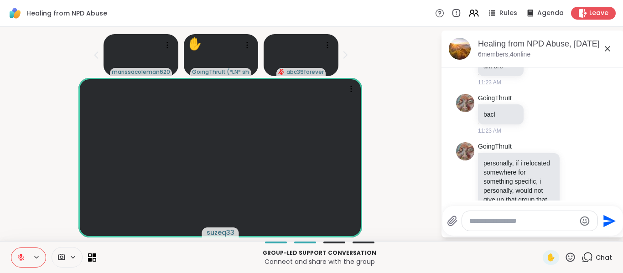
click at [595, 256] on span "Chat" at bounding box center [603, 257] width 16 height 9
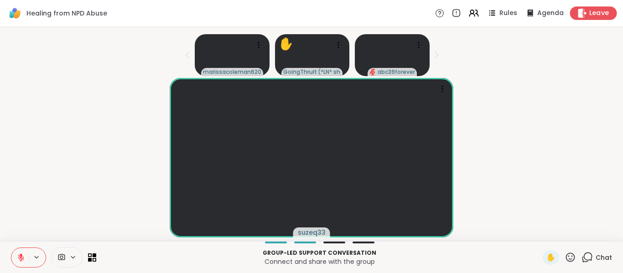
click at [589, 13] on span "Leave" at bounding box center [599, 14] width 20 height 10
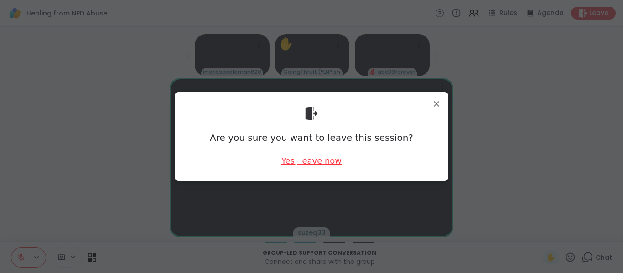
click at [319, 163] on div "Yes, leave now" at bounding box center [311, 160] width 60 height 11
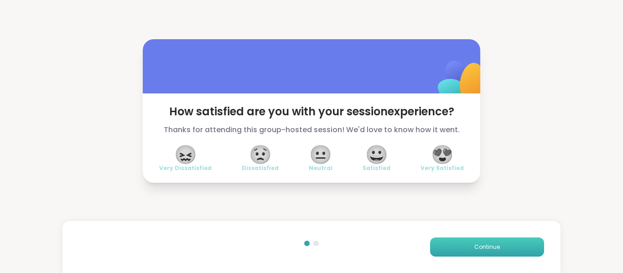
click at [444, 247] on button "Continue" at bounding box center [487, 247] width 114 height 19
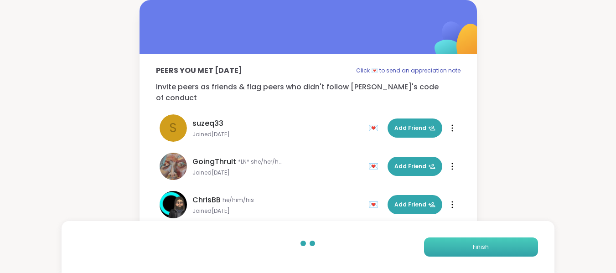
click at [444, 247] on button "Finish" at bounding box center [481, 247] width 114 height 19
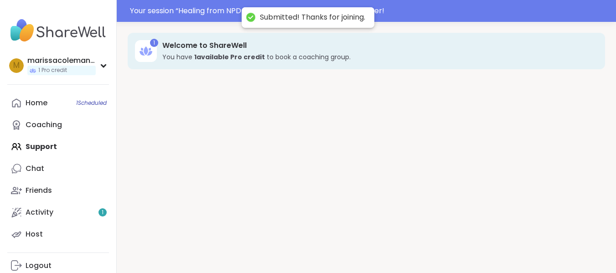
click at [444, 247] on div "1 Welcome to ShareWell You have 1 available Pro credit to book a coaching group." at bounding box center [366, 158] width 499 height 273
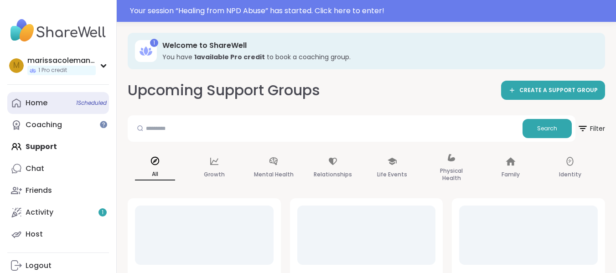
click at [94, 110] on link "Home 1 Scheduled" at bounding box center [58, 103] width 102 height 22
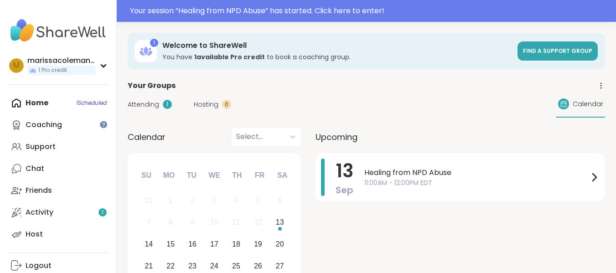
click at [431, 51] on div "Welcome to ShareWell You have 1 available Pro credit to book a coaching group." at bounding box center [337, 51] width 350 height 21
click at [440, 165] on div "Healing from NPD Abuse 11:00AM - 12:00PM EDT" at bounding box center [481, 177] width 235 height 37
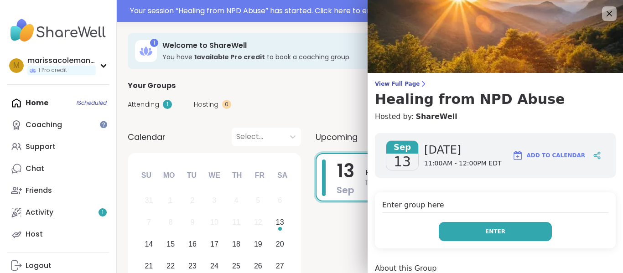
click at [469, 230] on button "Enter" at bounding box center [495, 231] width 113 height 19
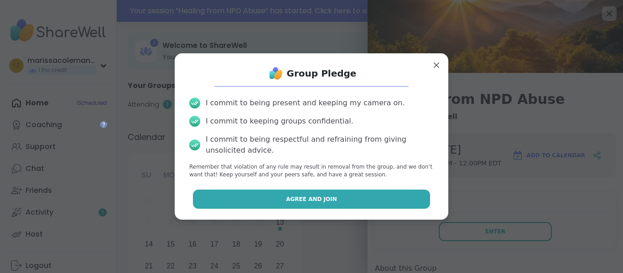
click at [334, 202] on button "Agree and Join" at bounding box center [312, 199] width 238 height 19
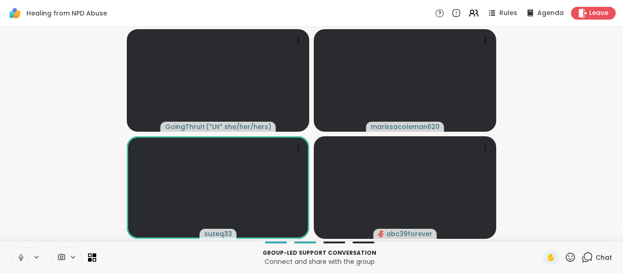
click at [23, 259] on icon at bounding box center [21, 258] width 8 height 8
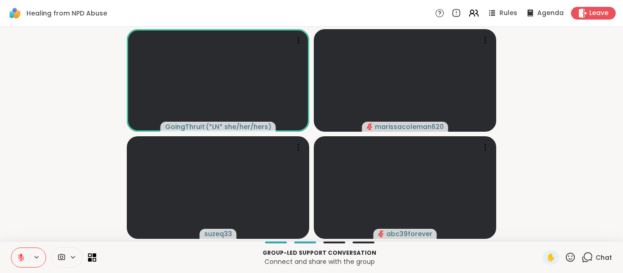
click at [23, 259] on icon at bounding box center [21, 257] width 6 height 6
click at [23, 259] on icon at bounding box center [21, 258] width 8 height 8
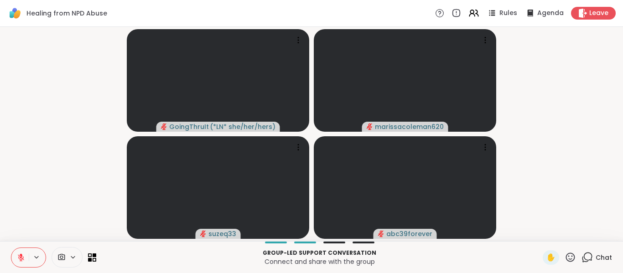
click at [23, 259] on icon at bounding box center [21, 257] width 6 height 6
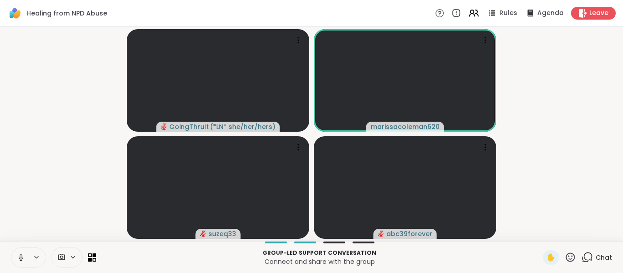
click at [21, 256] on icon at bounding box center [21, 258] width 8 height 8
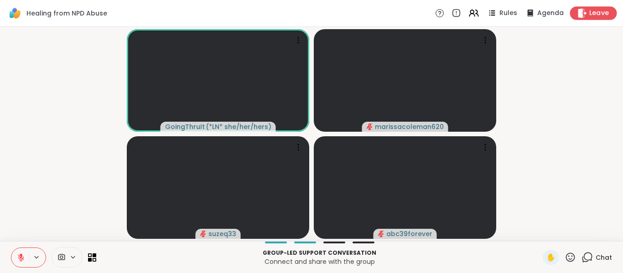
click at [590, 10] on span "Leave" at bounding box center [599, 14] width 20 height 10
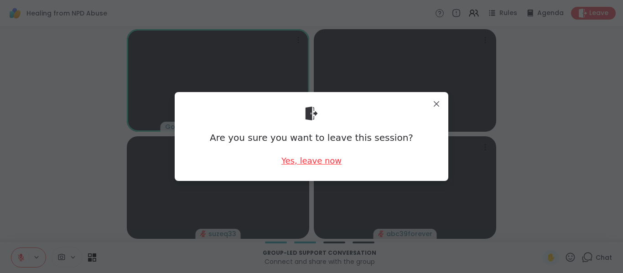
click at [327, 155] on div "Yes, leave now" at bounding box center [311, 160] width 60 height 11
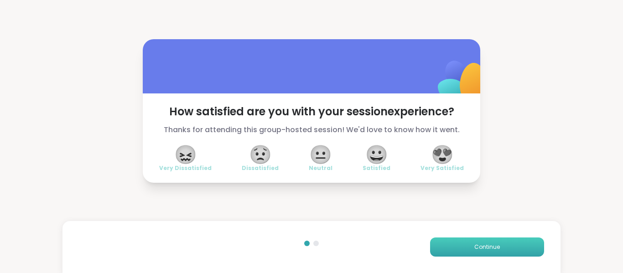
click at [466, 243] on button "Continue" at bounding box center [487, 247] width 114 height 19
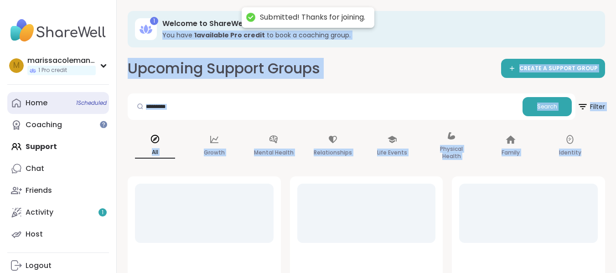
click at [69, 97] on link "Home 1 Scheduled" at bounding box center [58, 103] width 102 height 22
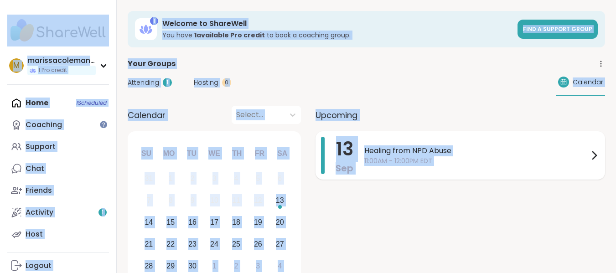
click at [443, 156] on span "11:00AM - 12:00PM EDT" at bounding box center [476, 161] width 224 height 10
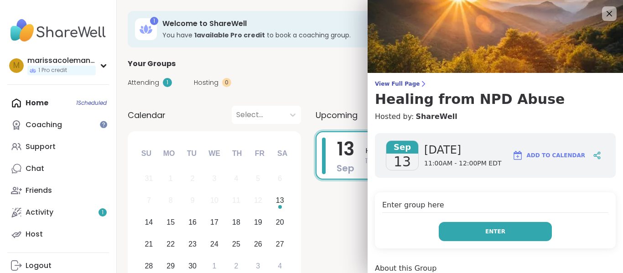
click at [461, 223] on button "Enter" at bounding box center [495, 231] width 113 height 19
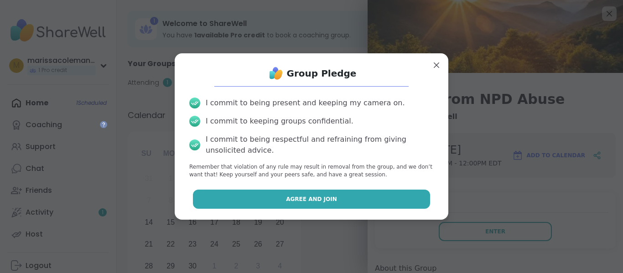
click at [404, 200] on button "Agree and Join" at bounding box center [312, 199] width 238 height 19
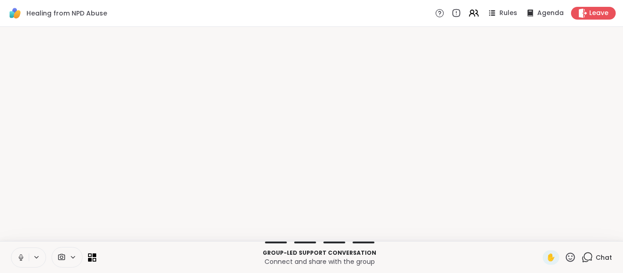
click at [524, 259] on p "Connect and share with the group" at bounding box center [319, 261] width 435 height 9
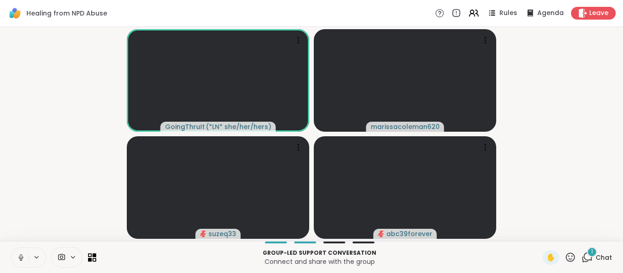
click at [105, 55] on video-player-container "GoingThruIt ( *LN* she/her/hers ) marissacoleman620 suzeq33 abc39forever" at bounding box center [311, 134] width 612 height 207
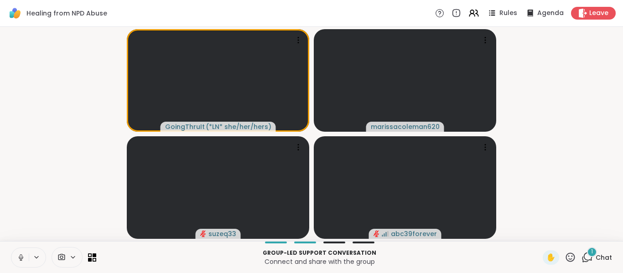
click at [439, 141] on video at bounding box center [405, 187] width 182 height 103
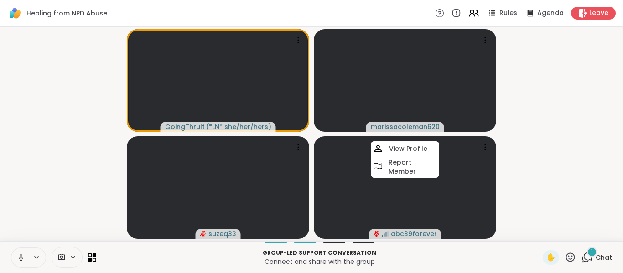
click at [553, 142] on video-player-container "GoingThruIt ( *LN* she/her/hers ) marissacoleman620 suzeq33 abc39forever View P…" at bounding box center [311, 134] width 612 height 207
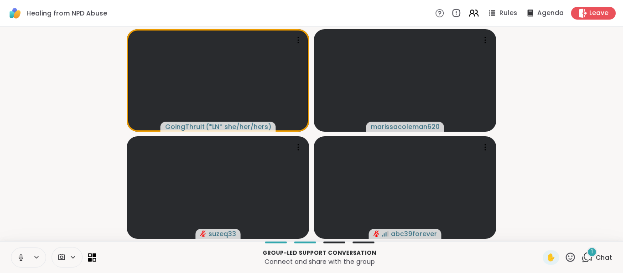
click at [21, 254] on icon at bounding box center [21, 258] width 8 height 8
click at [595, 256] on span "Chat" at bounding box center [603, 257] width 16 height 9
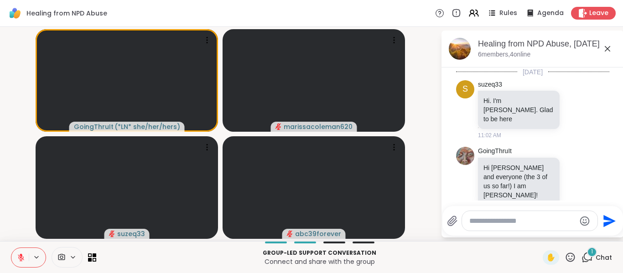
click at [597, 255] on span "Chat" at bounding box center [603, 257] width 16 height 9
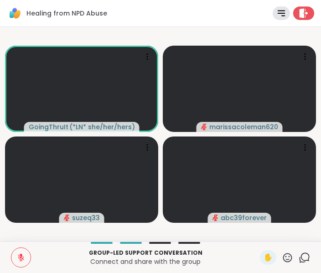
click at [302, 9] on div at bounding box center [303, 12] width 21 height 13
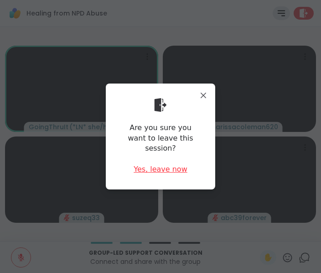
click at [173, 164] on div "Yes, leave now" at bounding box center [161, 169] width 54 height 10
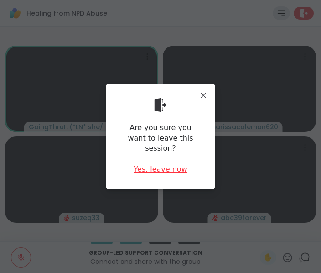
click at [173, 164] on div "Yes, leave now" at bounding box center [161, 169] width 54 height 10
